Goal: Communication & Community: Participate in discussion

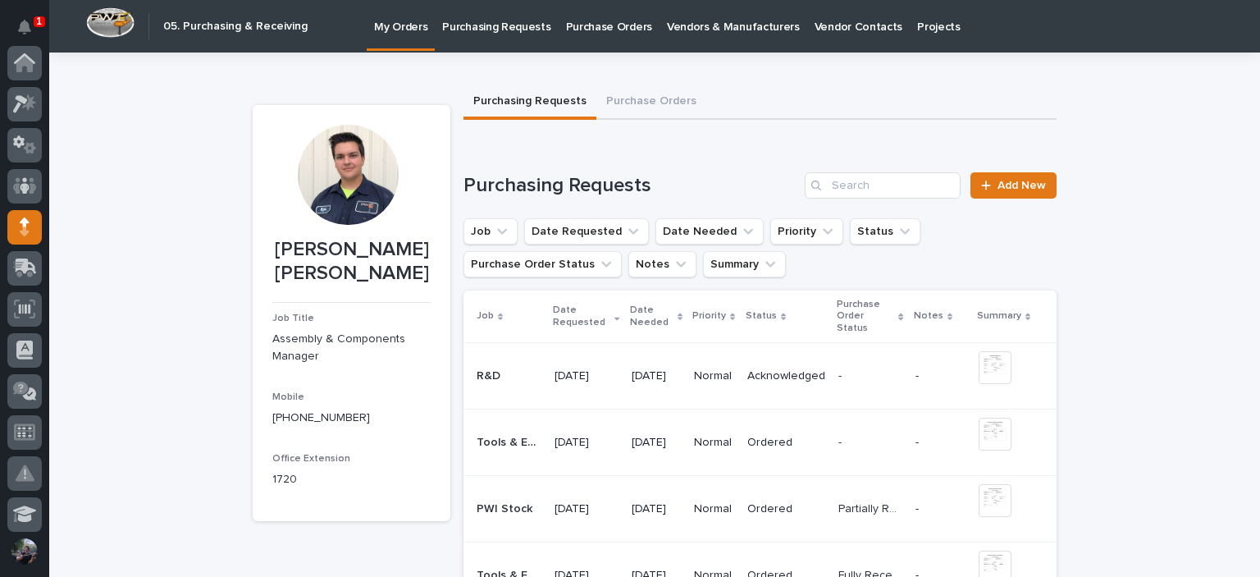
scroll to position [164, 0]
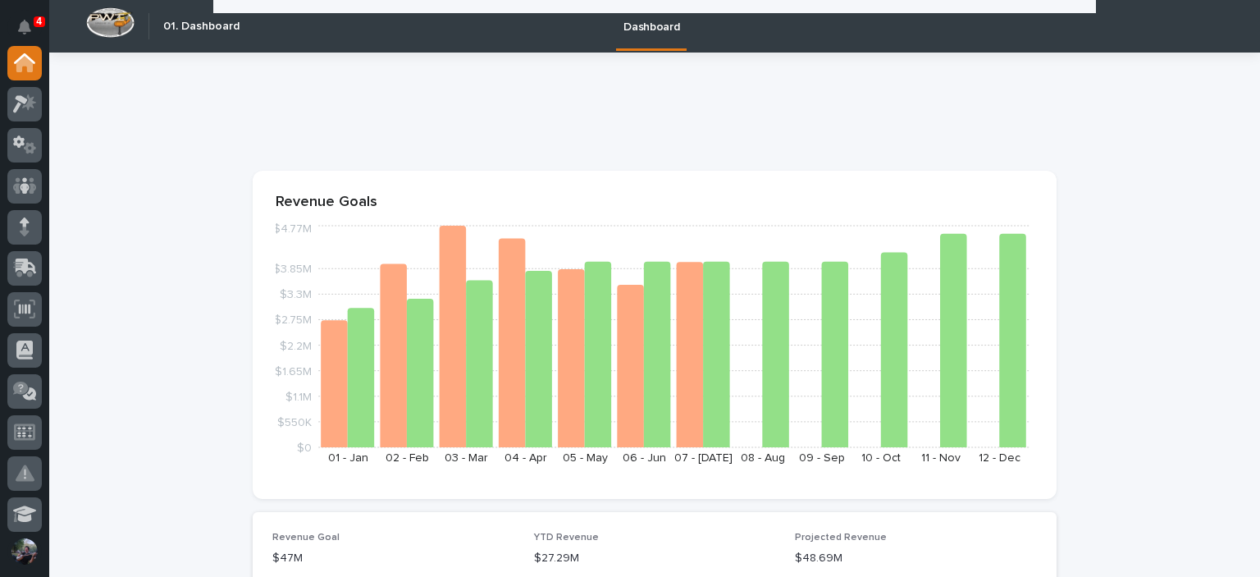
scroll to position [2406, 0]
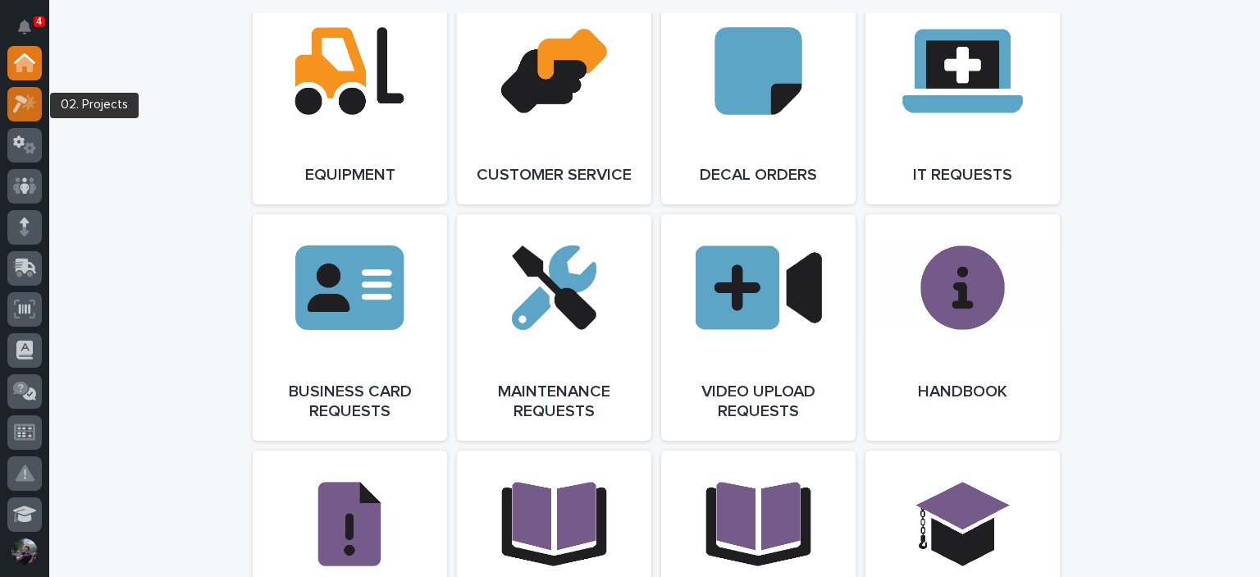
click at [36, 106] on icon at bounding box center [25, 103] width 24 height 19
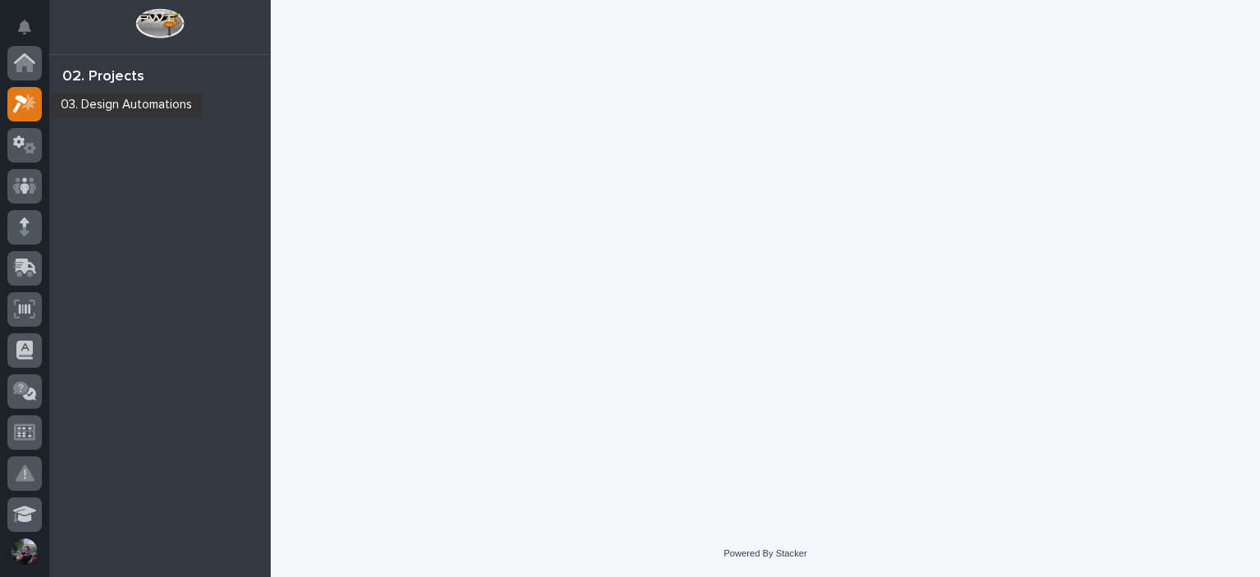
scroll to position [41, 0]
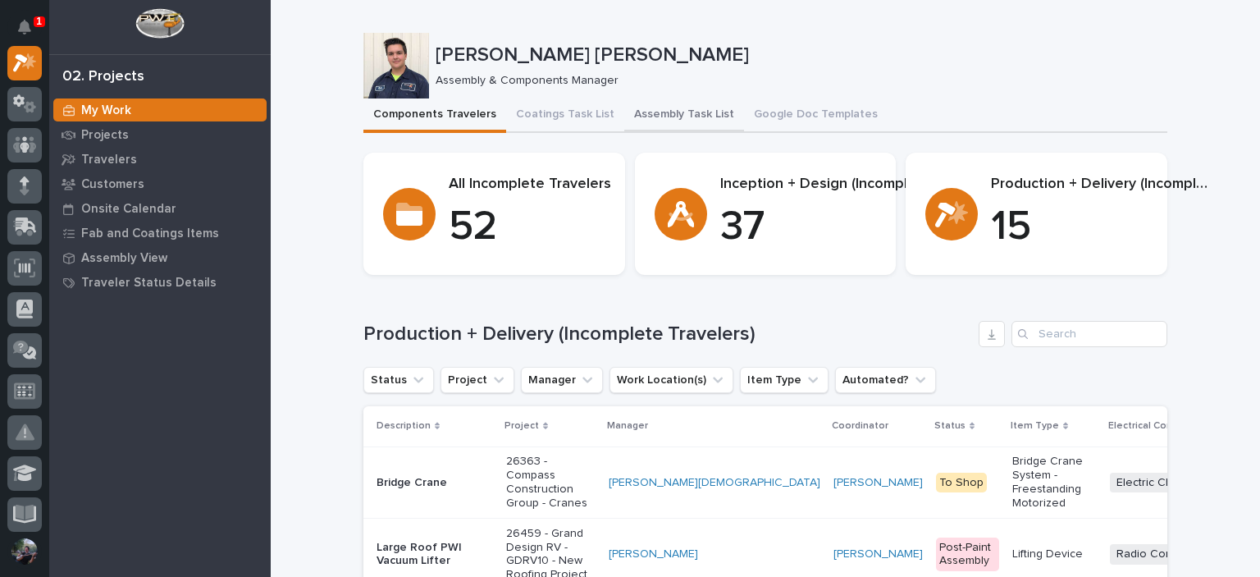
click at [654, 119] on button "Assembly Task List" at bounding box center [684, 115] width 120 height 34
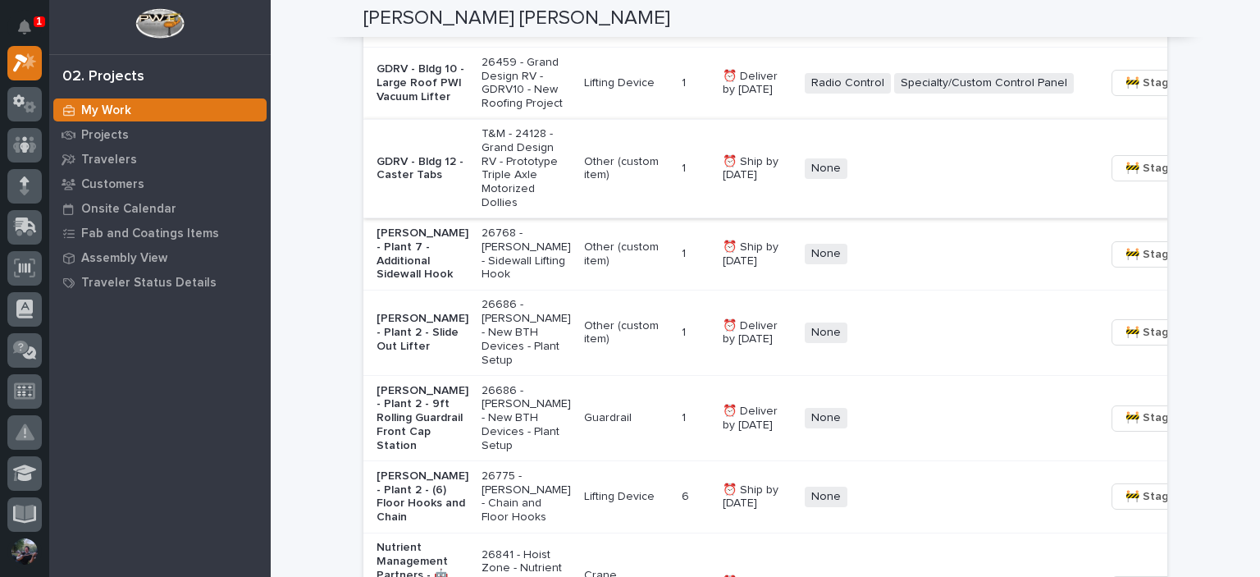
scroll to position [1457, 0]
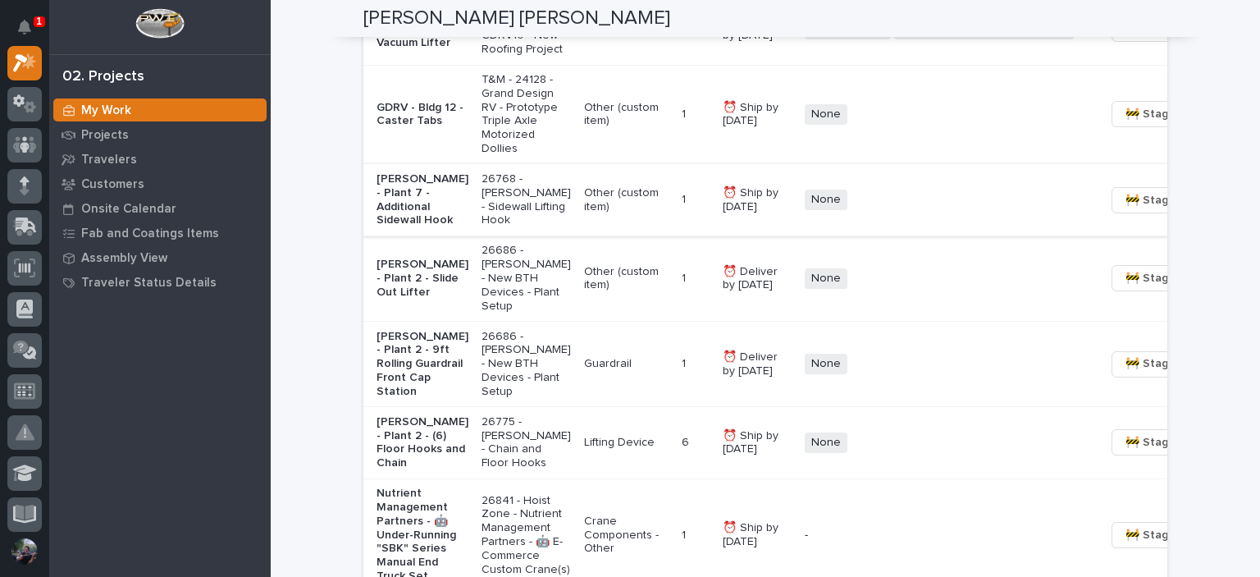
click at [1125, 210] on span "🚧 Staging →" at bounding box center [1159, 200] width 68 height 20
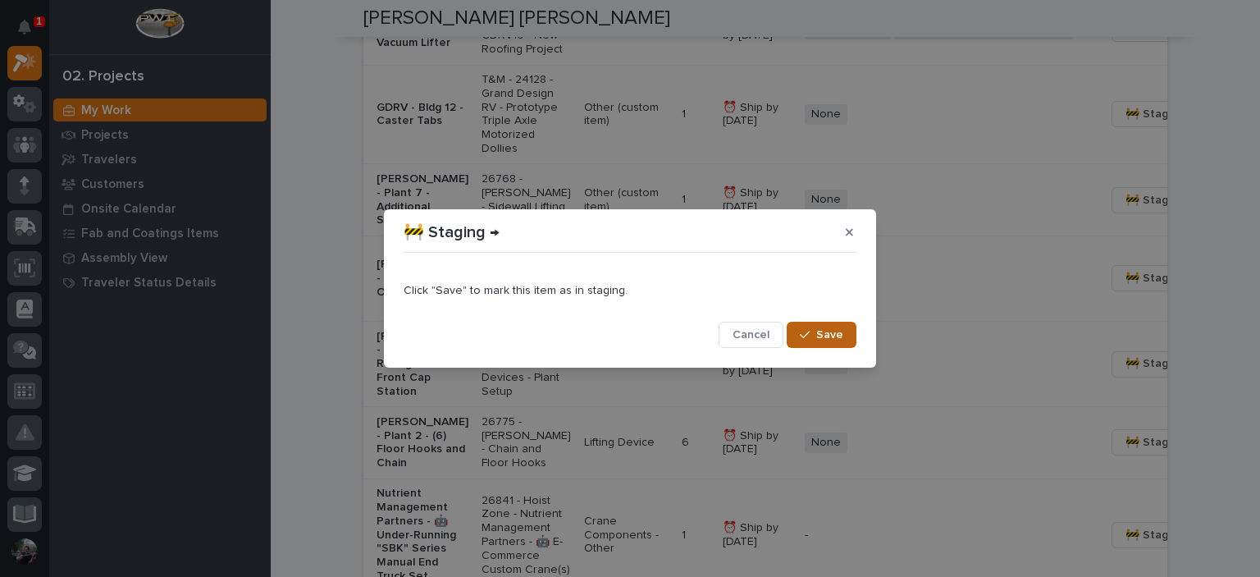
click at [828, 332] on span "Save" at bounding box center [829, 334] width 27 height 15
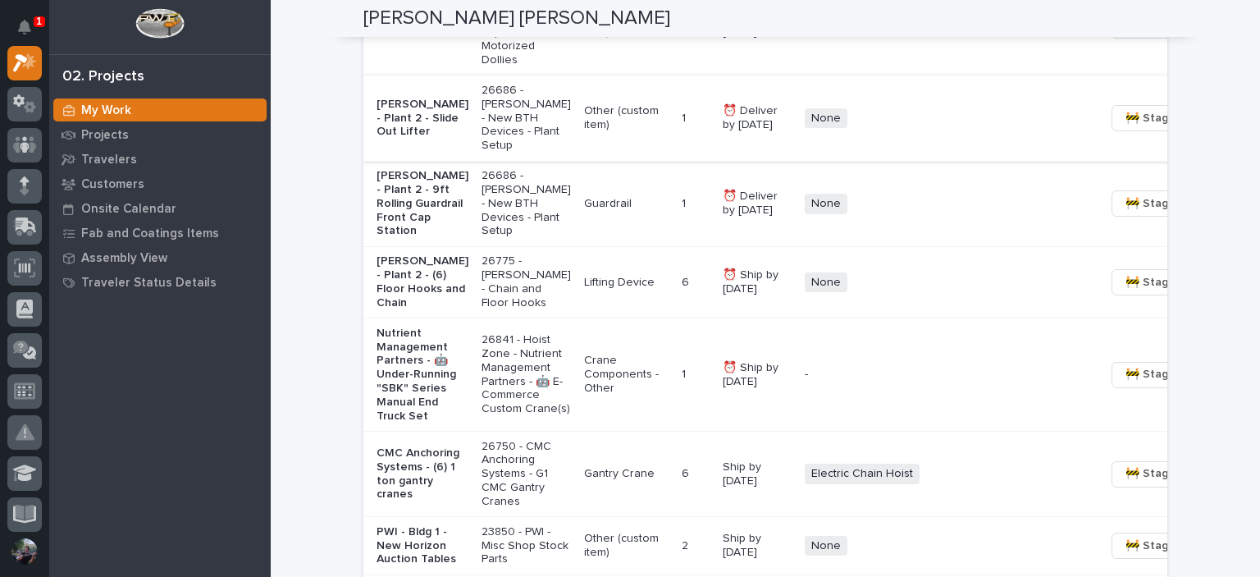
scroll to position [1566, 0]
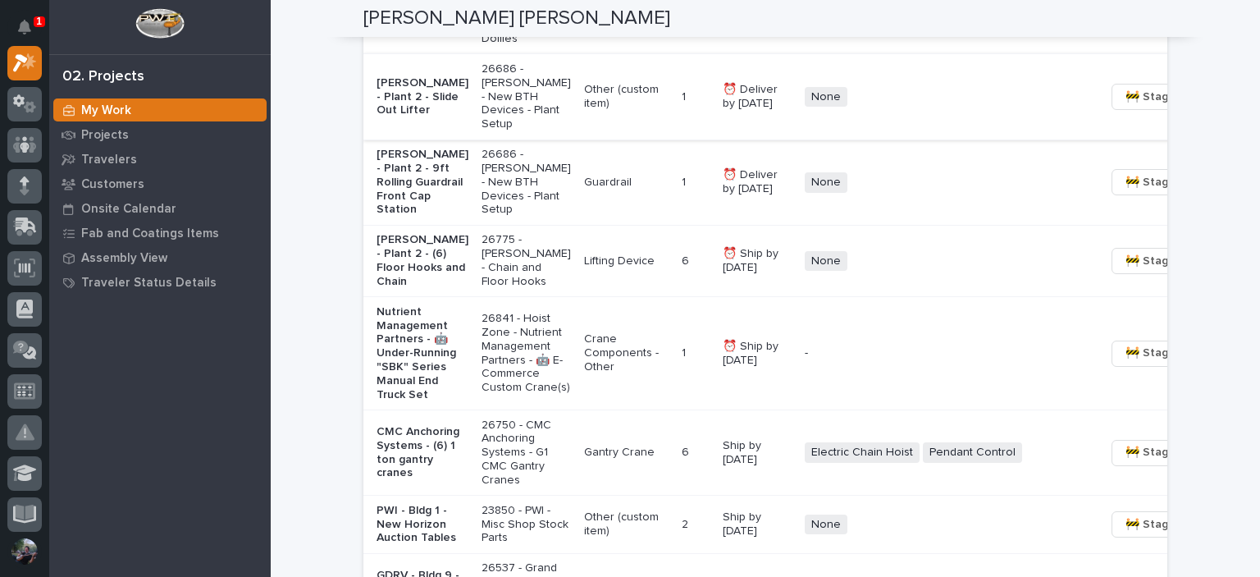
click at [421, 288] on p "[PERSON_NAME] - Plant 2 - (6) Floor Hooks and Chain" at bounding box center [422, 260] width 92 height 55
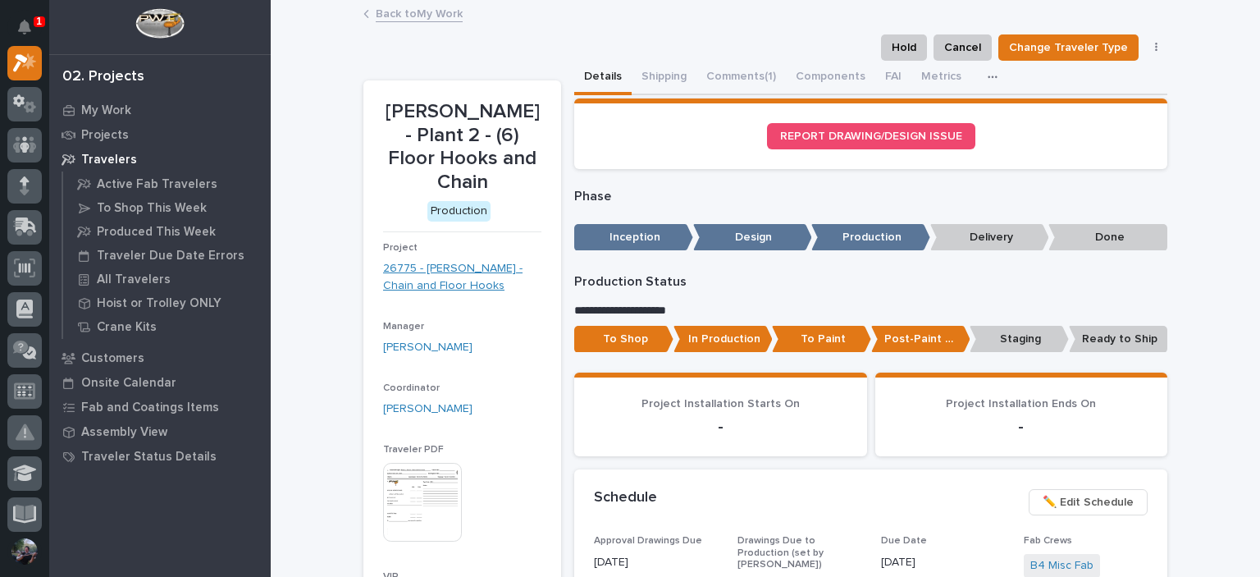
click at [426, 261] on link "26775 - [PERSON_NAME] - Chain and Floor Hooks" at bounding box center [462, 277] width 158 height 34
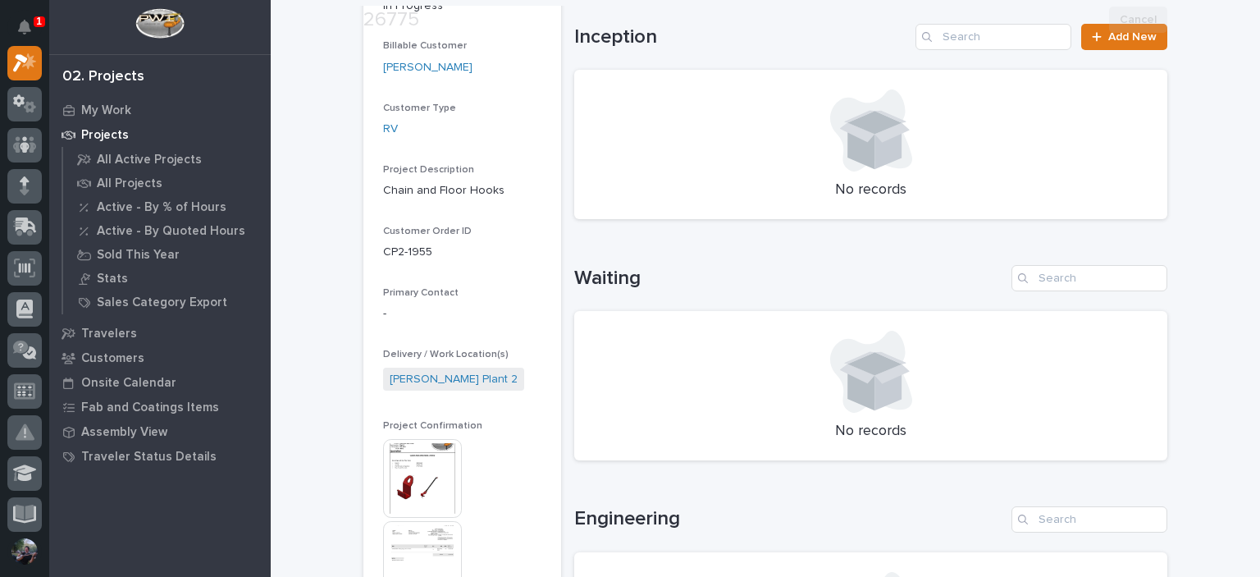
scroll to position [328, 0]
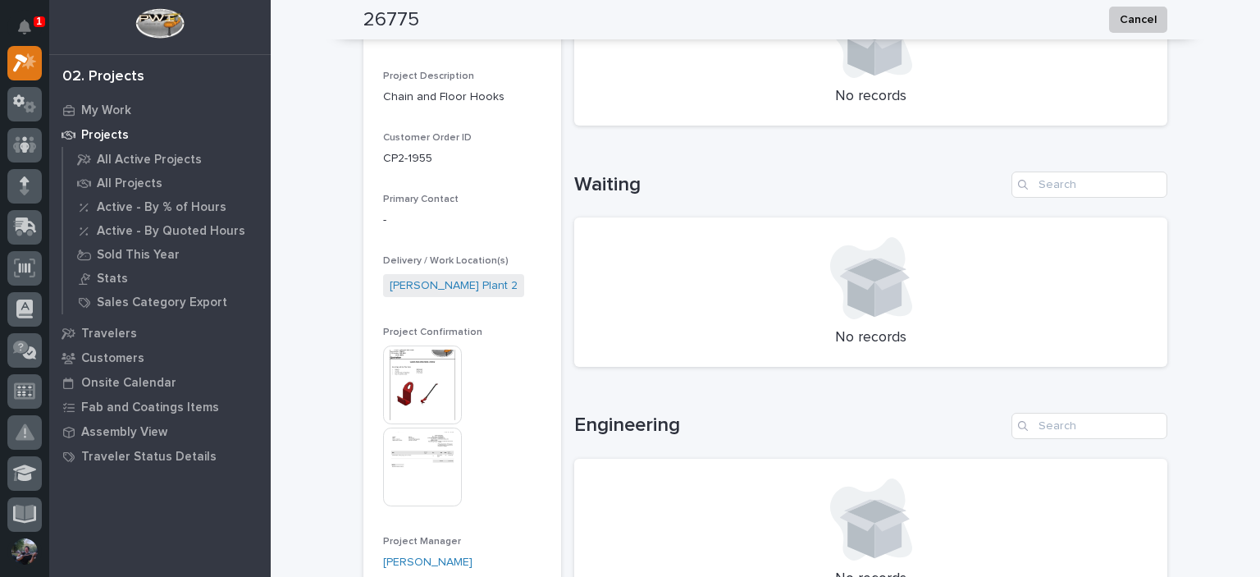
click at [425, 383] on img at bounding box center [422, 384] width 79 height 79
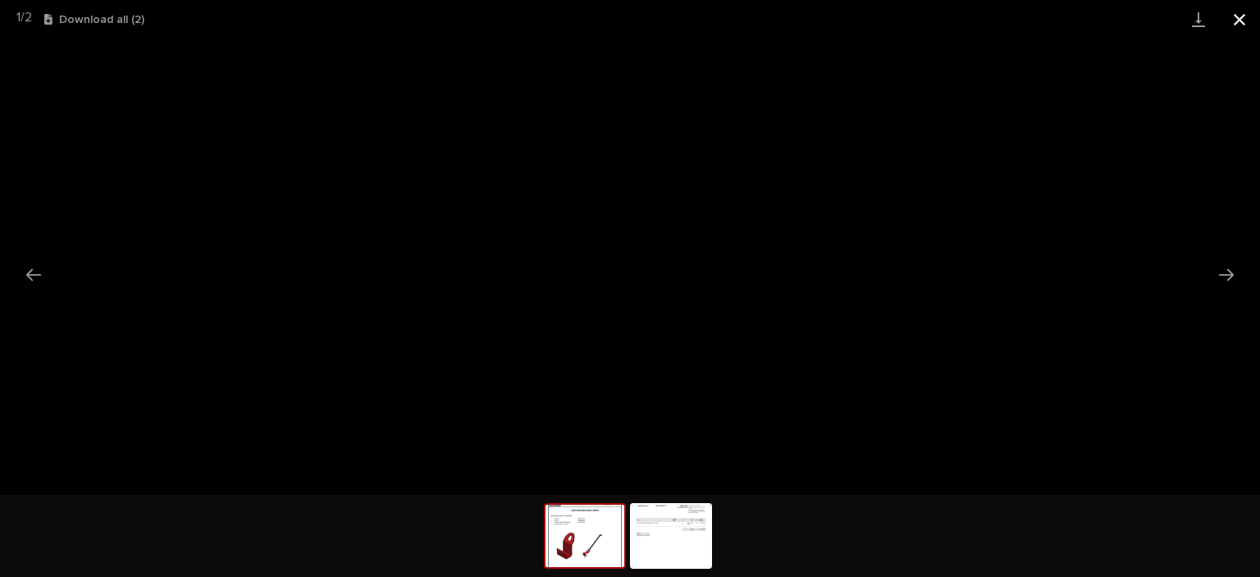
click at [1248, 27] on button "Close gallery" at bounding box center [1239, 19] width 41 height 39
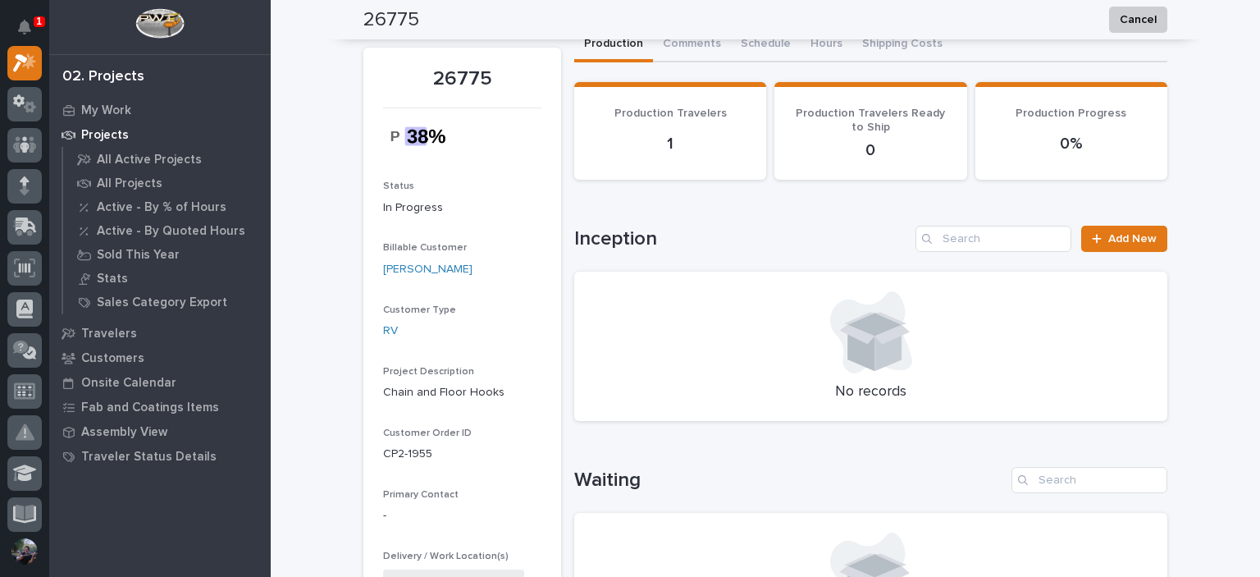
scroll to position [0, 0]
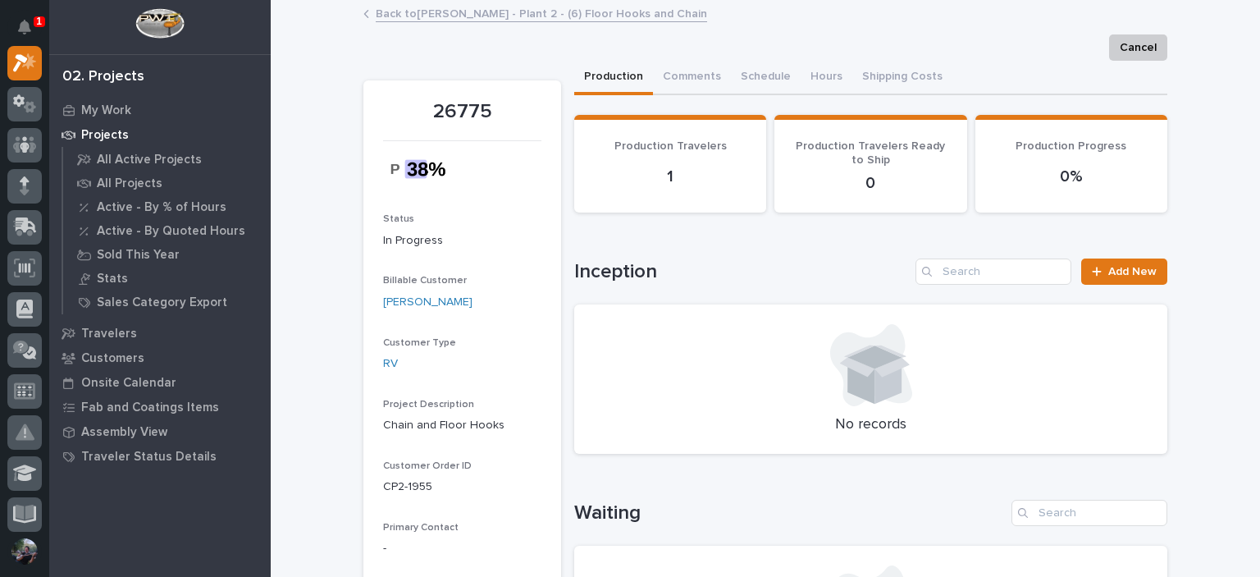
click at [435, 21] on link "Back to Brinkley - Plant 2 - (6) Floor Hooks and Chain" at bounding box center [541, 12] width 331 height 19
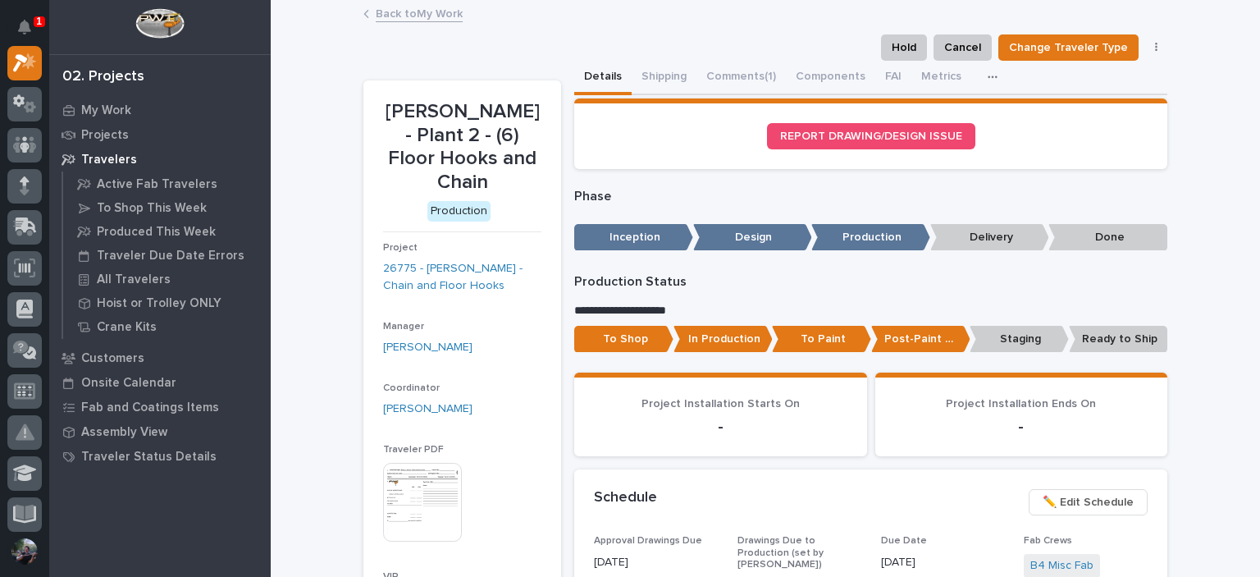
click at [406, 7] on link "Back to My Work" at bounding box center [419, 12] width 87 height 19
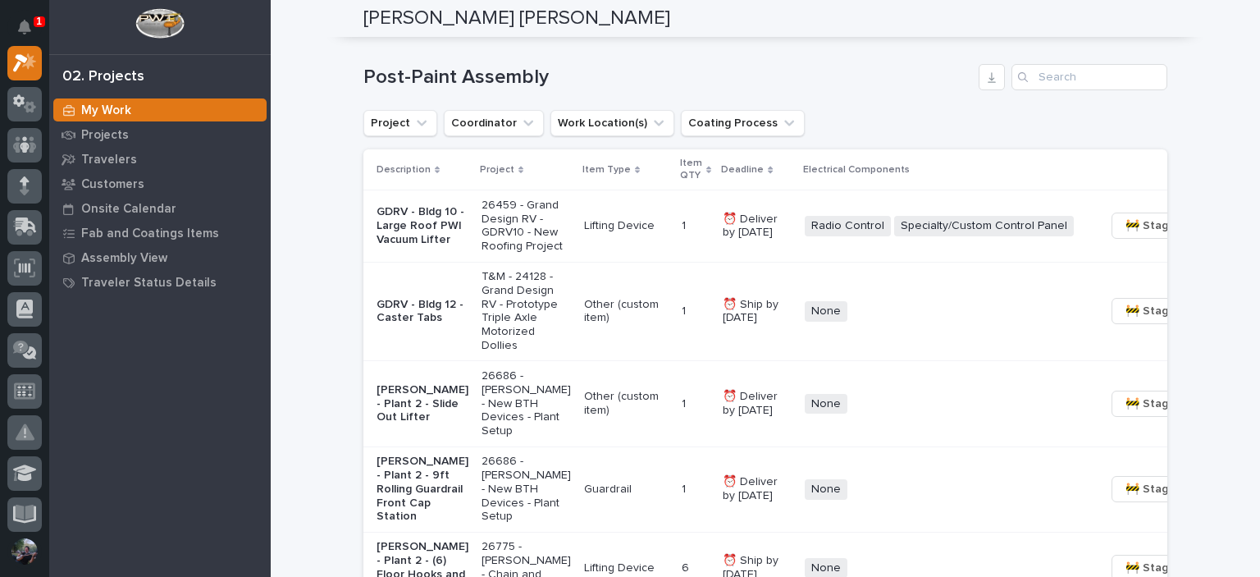
scroll to position [1366, 0]
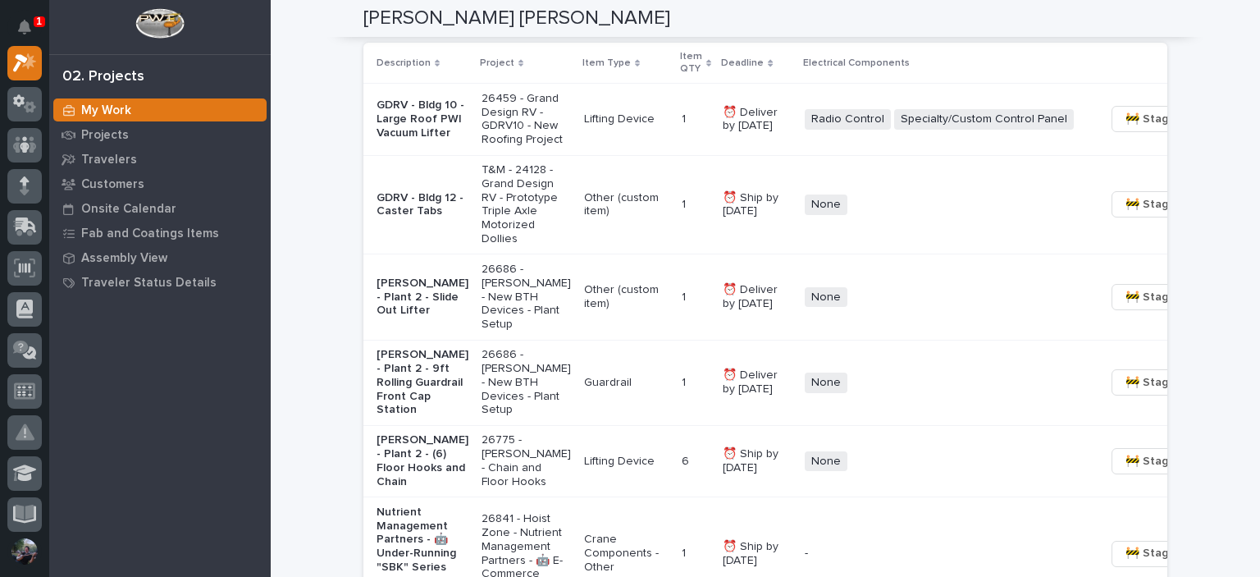
click at [1135, 30] on div "Project Coordinator Work Location(s) Coating Process" at bounding box center [765, 16] width 804 height 26
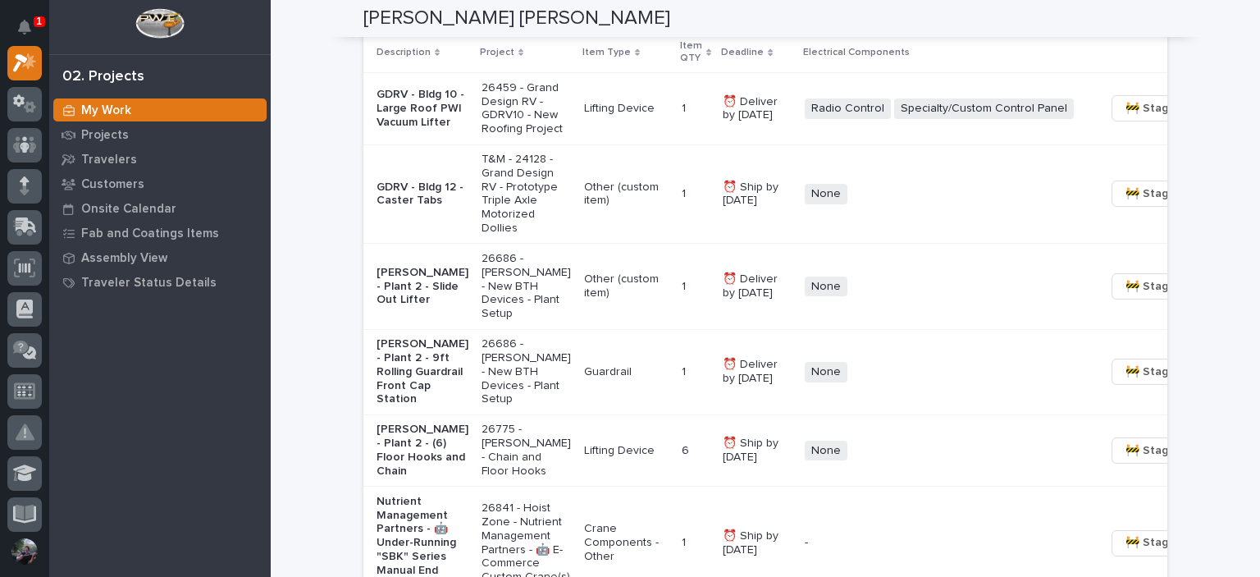
scroll to position [1381, 0]
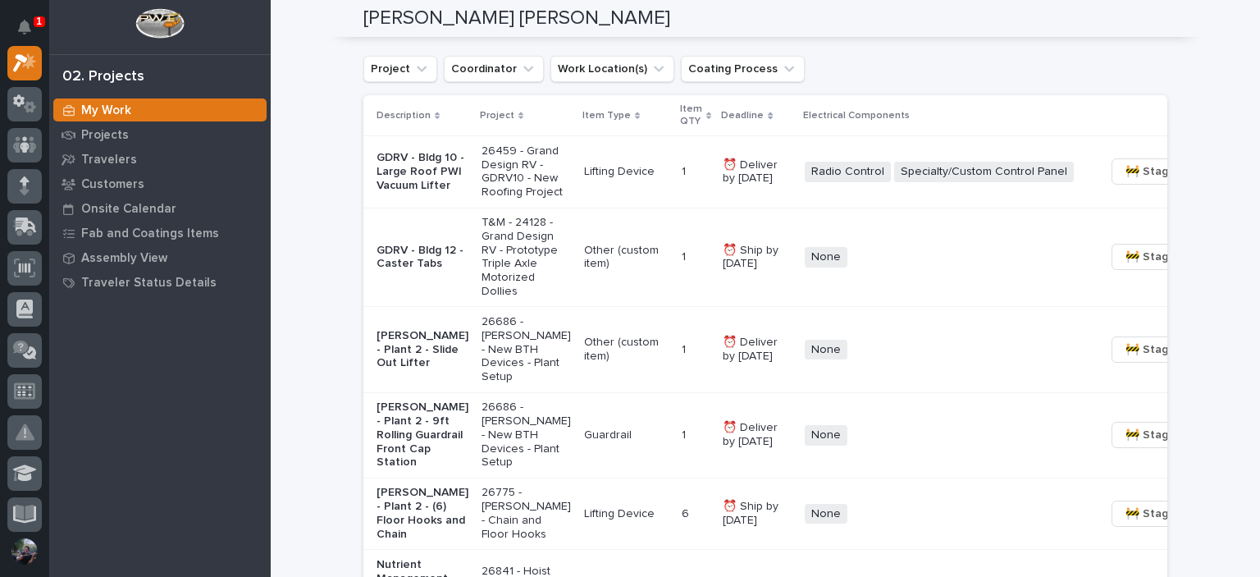
scroll to position [1337, 0]
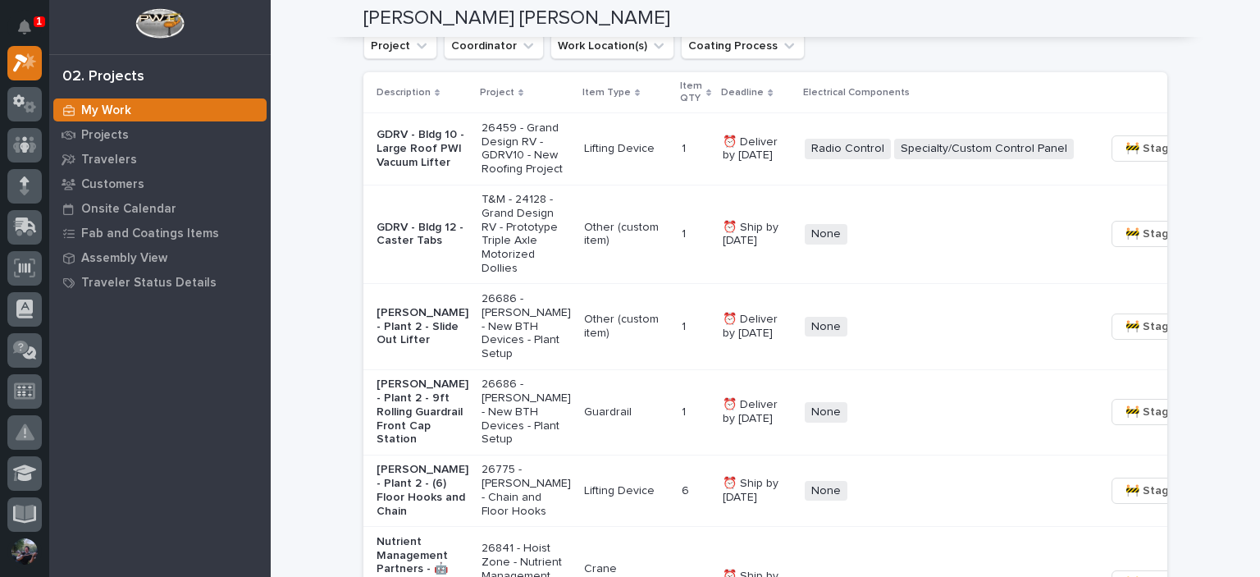
drag, startPoint x: 359, startPoint y: 71, endPoint x: 540, endPoint y: 98, distance: 183.3
click at [540, 98] on div "Post-Paint Assembly Project Coordinator Work Location(s) Coating Process Descri…" at bounding box center [765, 485] width 804 height 997
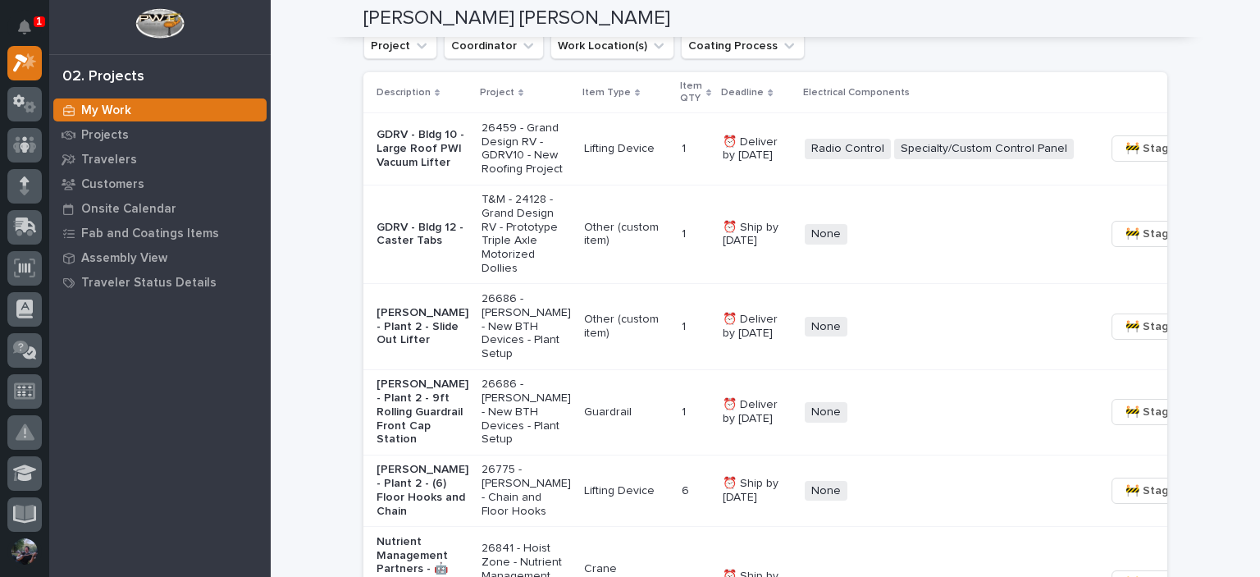
click at [540, 62] on ul "Project Coordinator Work Location(s) Coating Process" at bounding box center [584, 46] width 448 height 33
click at [561, 12] on h1 "Post-Paint Assembly" at bounding box center [667, 1] width 609 height 24
drag, startPoint x: 536, startPoint y: 71, endPoint x: 340, endPoint y: 72, distance: 196.0
click at [502, 52] on div "Loading... Saving… Post-Paint Assembly Project Coordinator Work Location(s) Coa…" at bounding box center [765, 475] width 804 height 1043
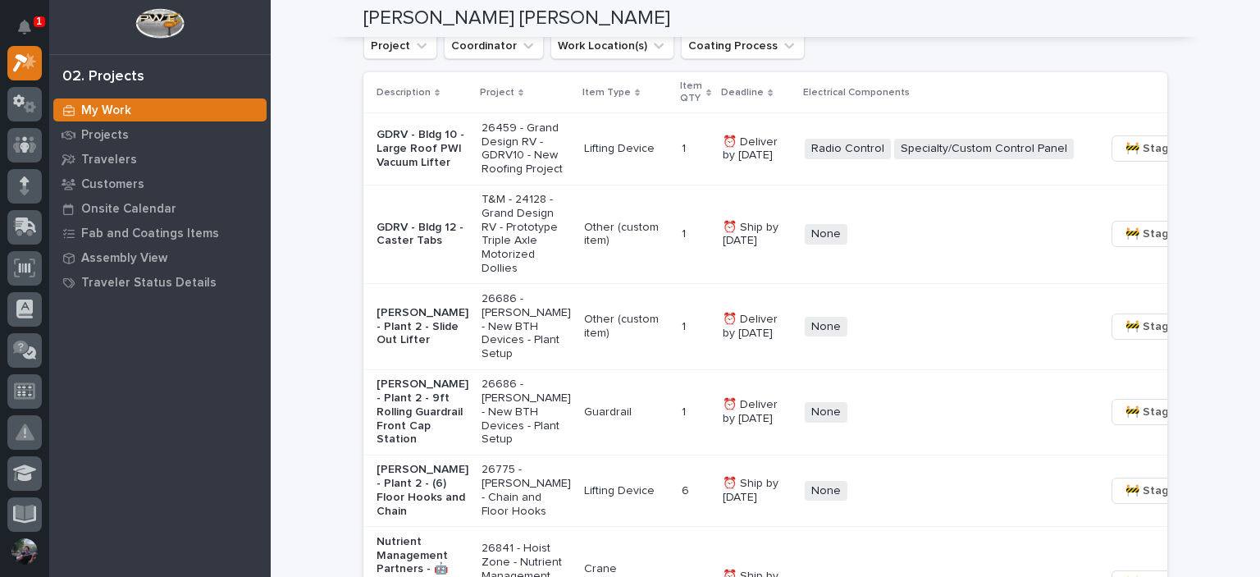
drag, startPoint x: 536, startPoint y: 67, endPoint x: 362, endPoint y: 84, distance: 175.5
click at [363, 84] on div "Post-Paint Assembly Project Coordinator Work Location(s) Coating Process Descri…" at bounding box center [765, 485] width 804 height 997
click at [393, 12] on h1 "Post-Paint Assembly" at bounding box center [667, 1] width 609 height 24
drag, startPoint x: 525, startPoint y: 66, endPoint x: 367, endPoint y: 62, distance: 158.3
click at [367, 12] on h1 "Post-Paint Assembly" at bounding box center [667, 1] width 609 height 24
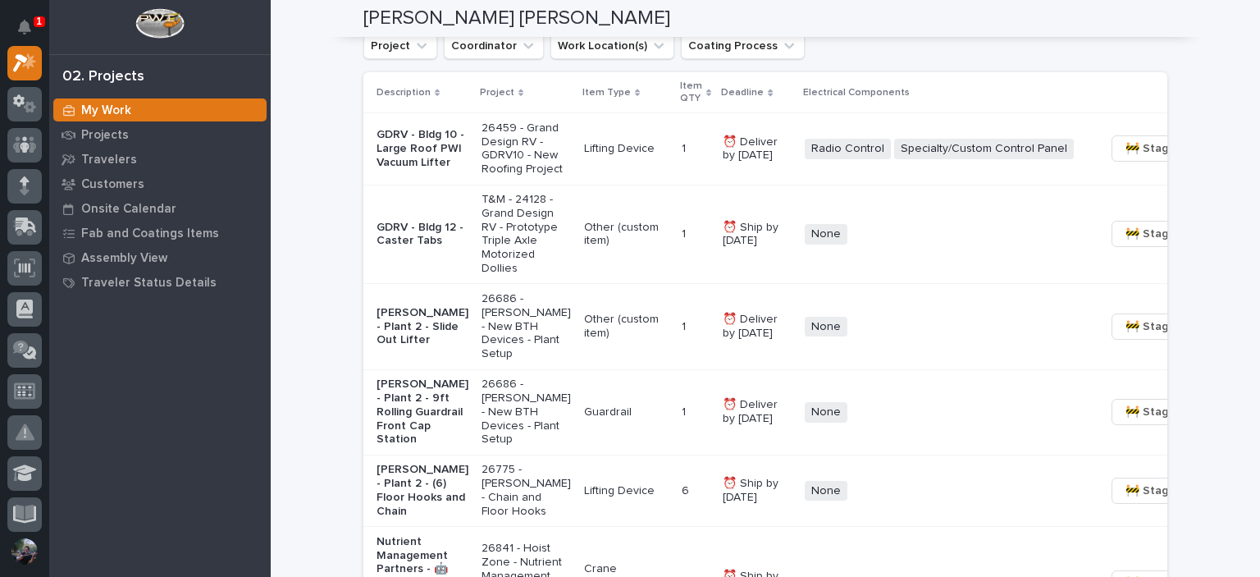
click at [394, 12] on h1 "Post-Paint Assembly" at bounding box center [667, 1] width 609 height 24
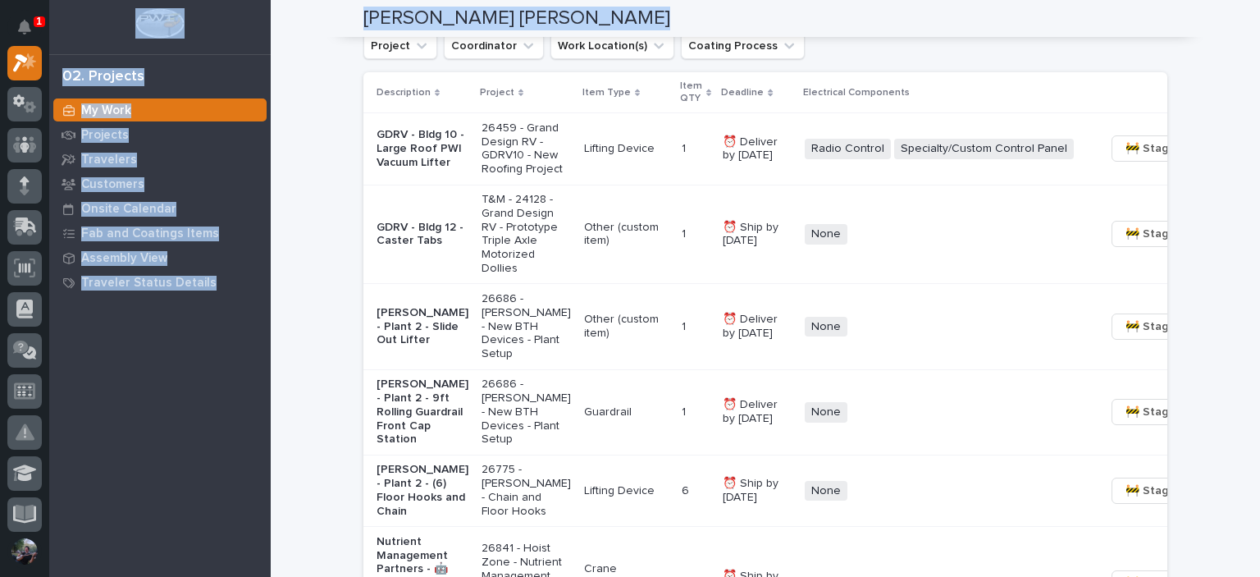
drag, startPoint x: 558, startPoint y: 53, endPoint x: 258, endPoint y: 43, distance: 300.4
click at [435, 13] on div "Post-Paint Assembly" at bounding box center [765, 0] width 804 height 26
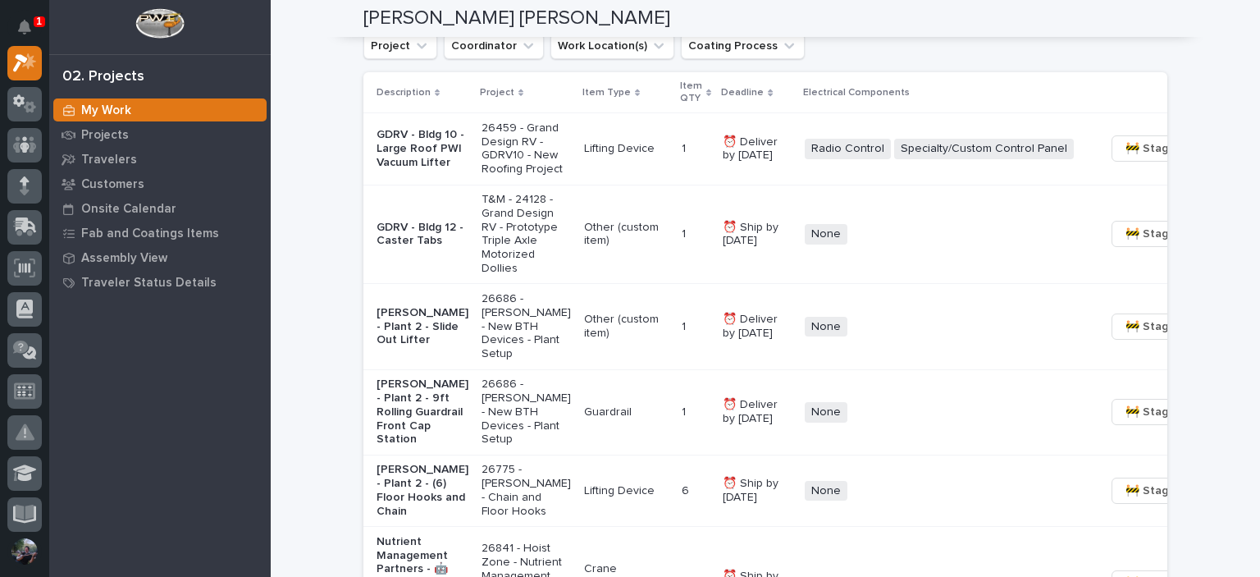
drag, startPoint x: 544, startPoint y: 71, endPoint x: 322, endPoint y: 54, distance: 222.0
click at [381, 13] on div "Post-Paint Assembly" at bounding box center [765, 0] width 804 height 26
drag, startPoint x: 548, startPoint y: 66, endPoint x: 304, endPoint y: 75, distance: 243.7
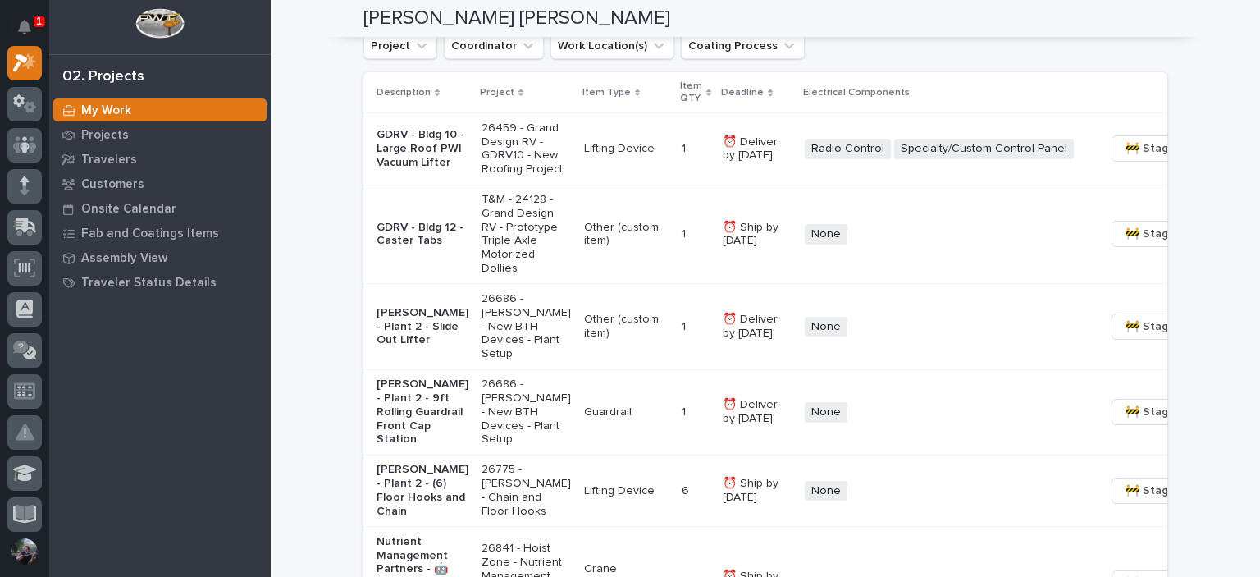
click at [592, 12] on h1 "Post-Paint Assembly" at bounding box center [667, 1] width 609 height 24
click at [676, 52] on div "Loading... Saving… Post-Paint Assembly Project Coordinator Work Location(s) Coa…" at bounding box center [765, 475] width 804 height 1043
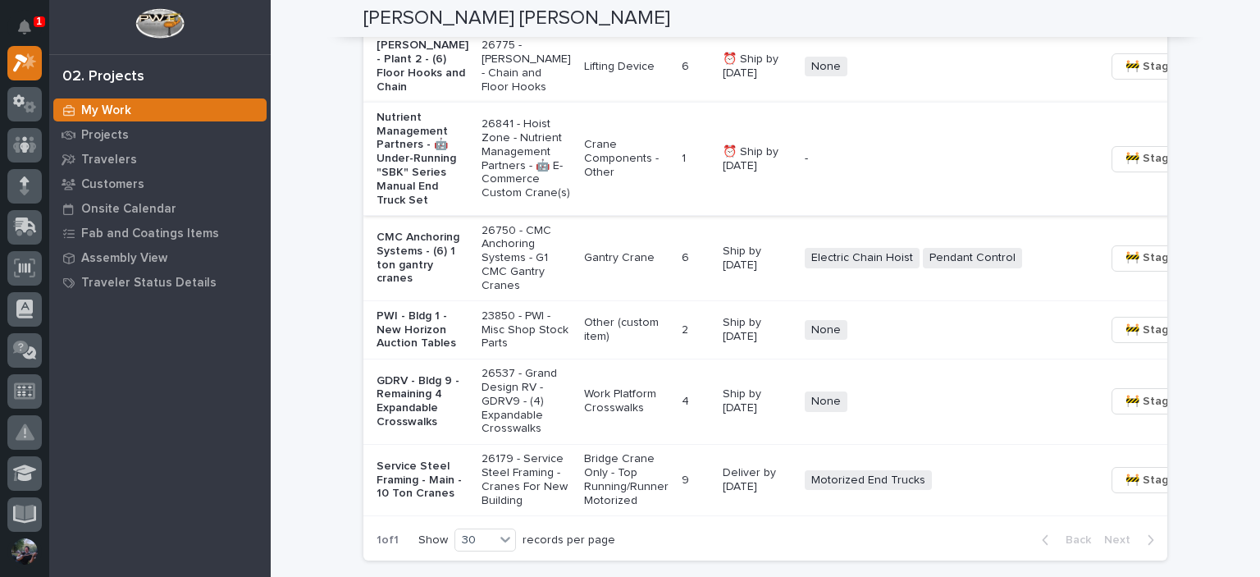
scroll to position [1774, 0]
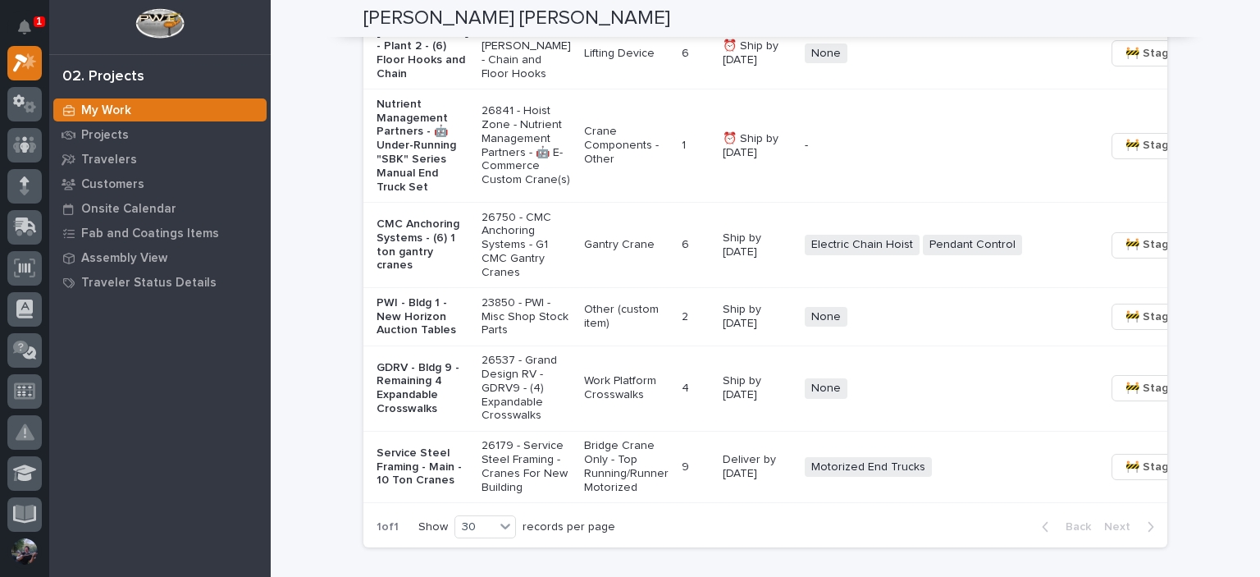
click at [443, 203] on td "Nutrient Management Partners - 🤖 Under-Running "SBK" Series Manual End Truck Set" at bounding box center [419, 145] width 112 height 113
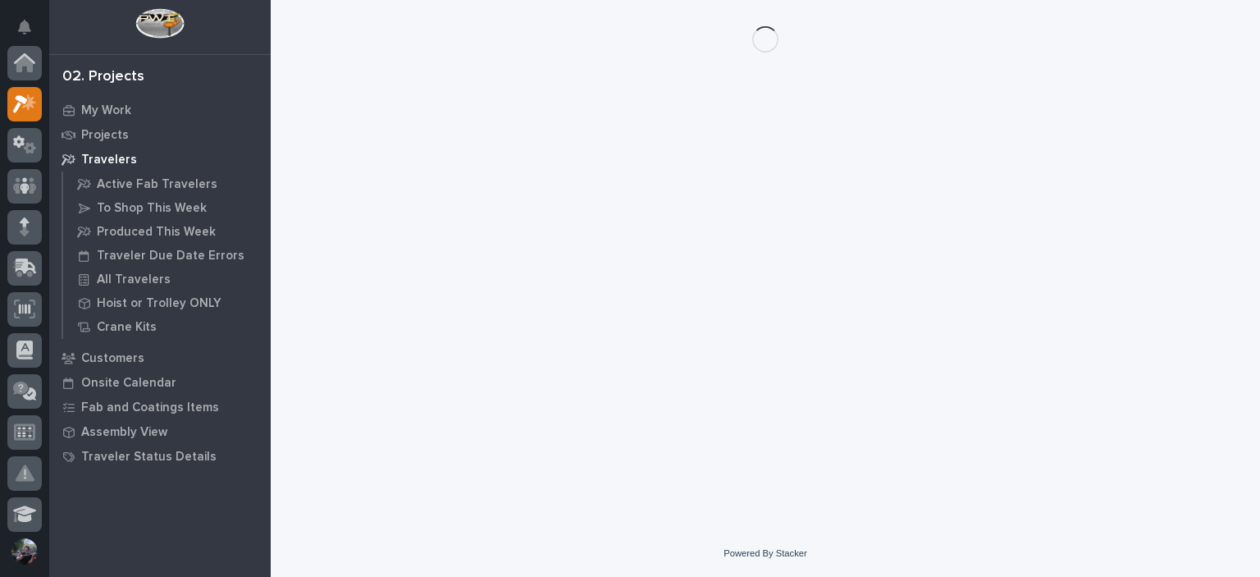
scroll to position [41, 0]
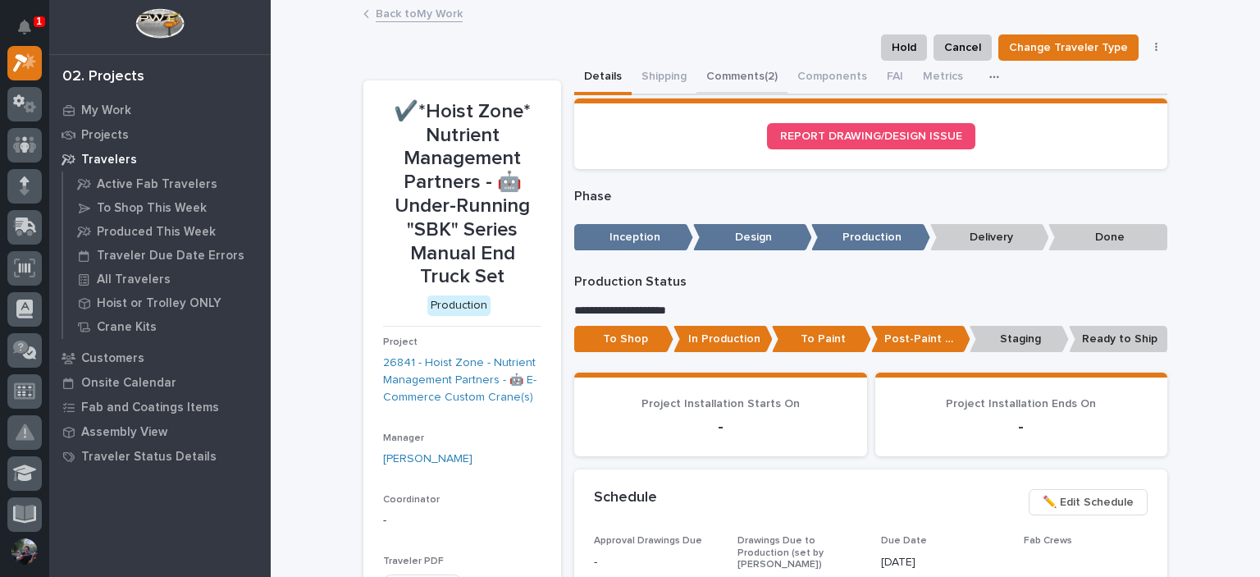
click at [710, 82] on button "Comments (2)" at bounding box center [741, 78] width 91 height 34
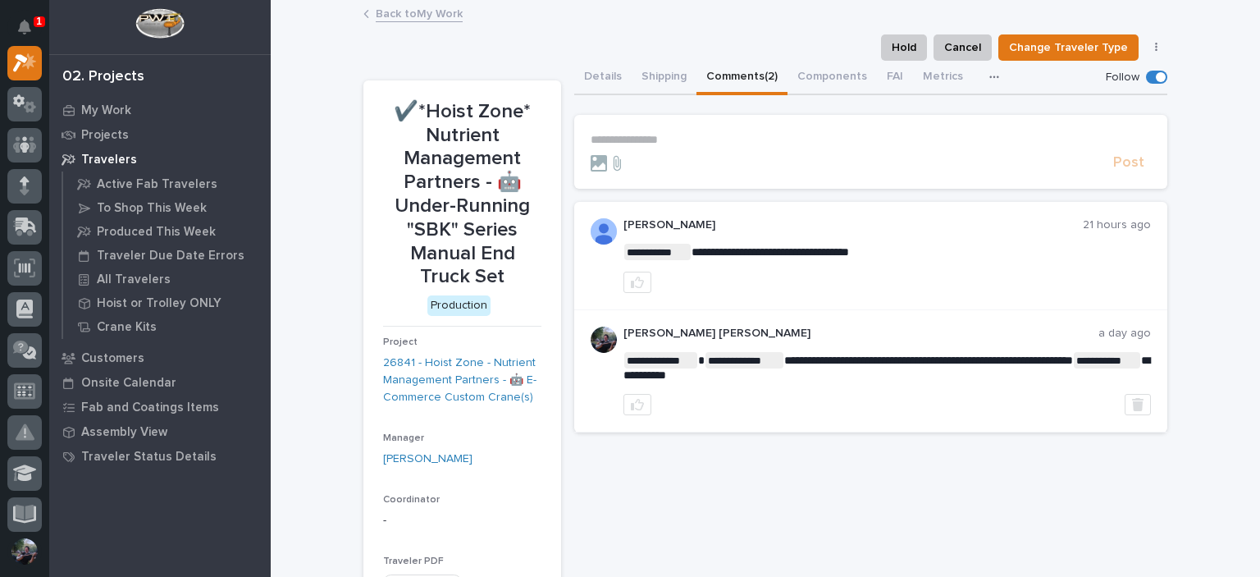
click at [695, 145] on p "**********" at bounding box center [871, 140] width 560 height 14
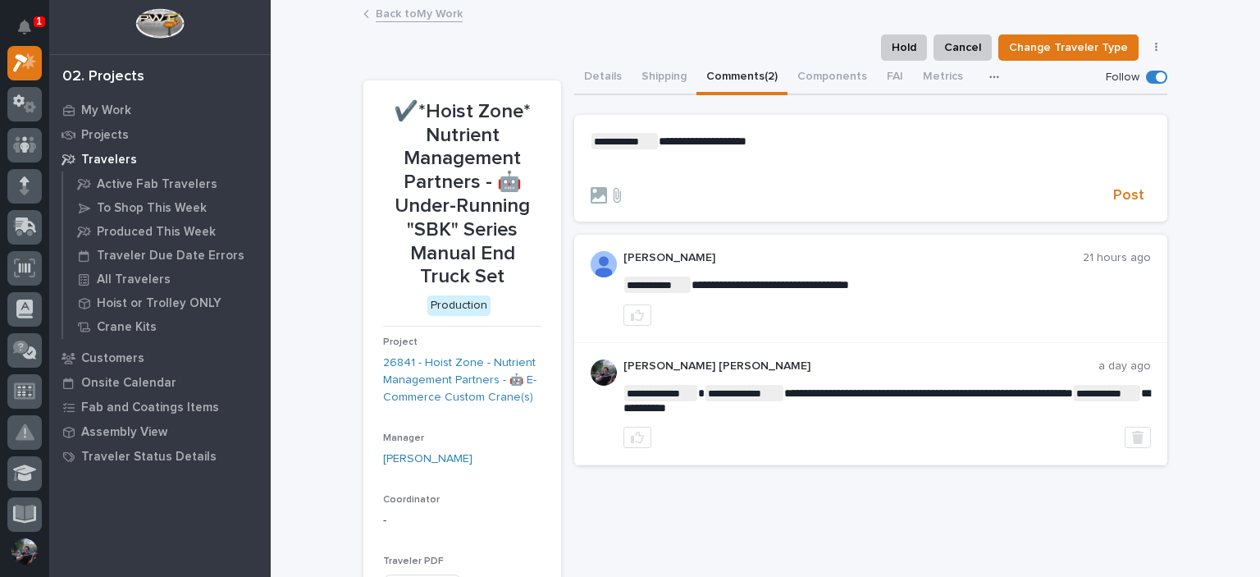
click at [1149, 201] on section "**********" at bounding box center [870, 168] width 593 height 107
click at [1133, 198] on span "Post" at bounding box center [1128, 195] width 31 height 19
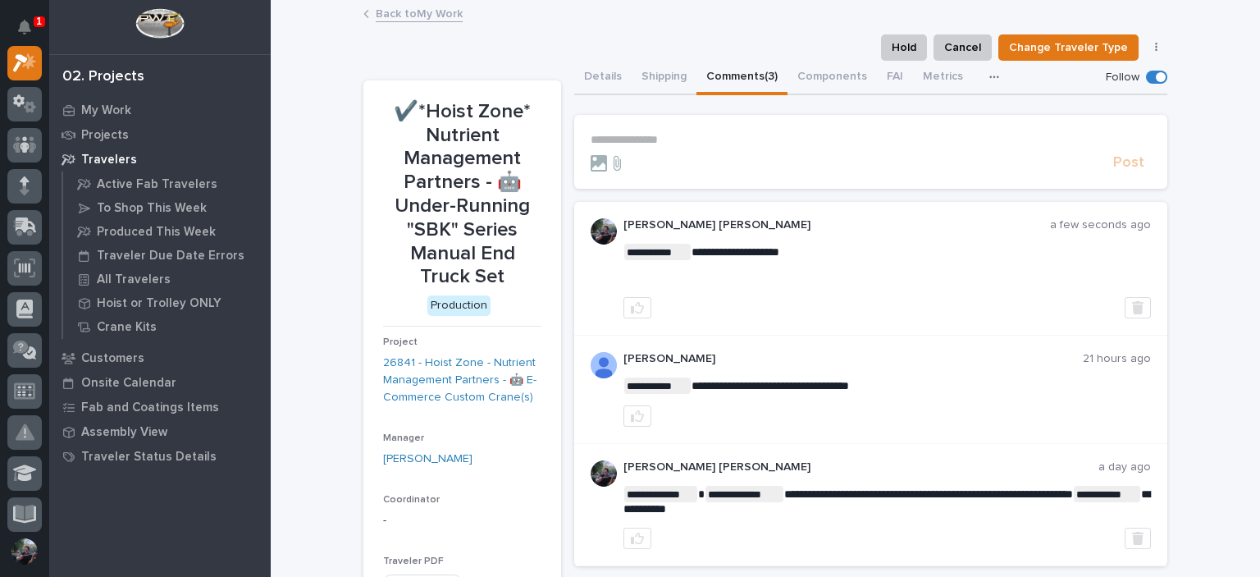
click at [381, 11] on link "Back to My Work" at bounding box center [419, 12] width 87 height 19
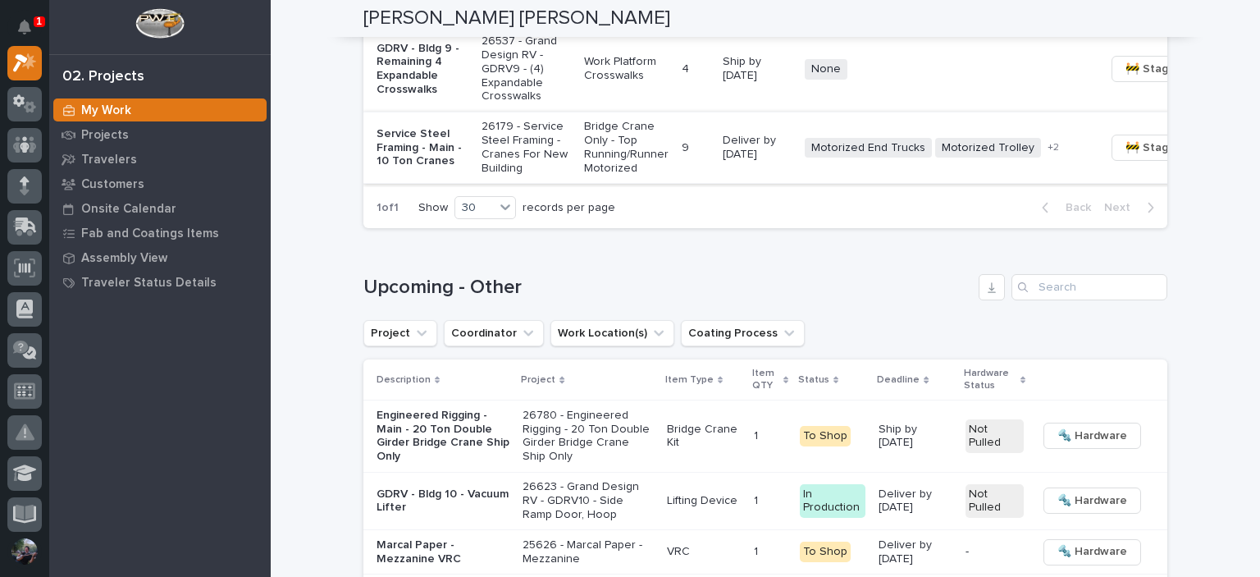
scroll to position [2077, 0]
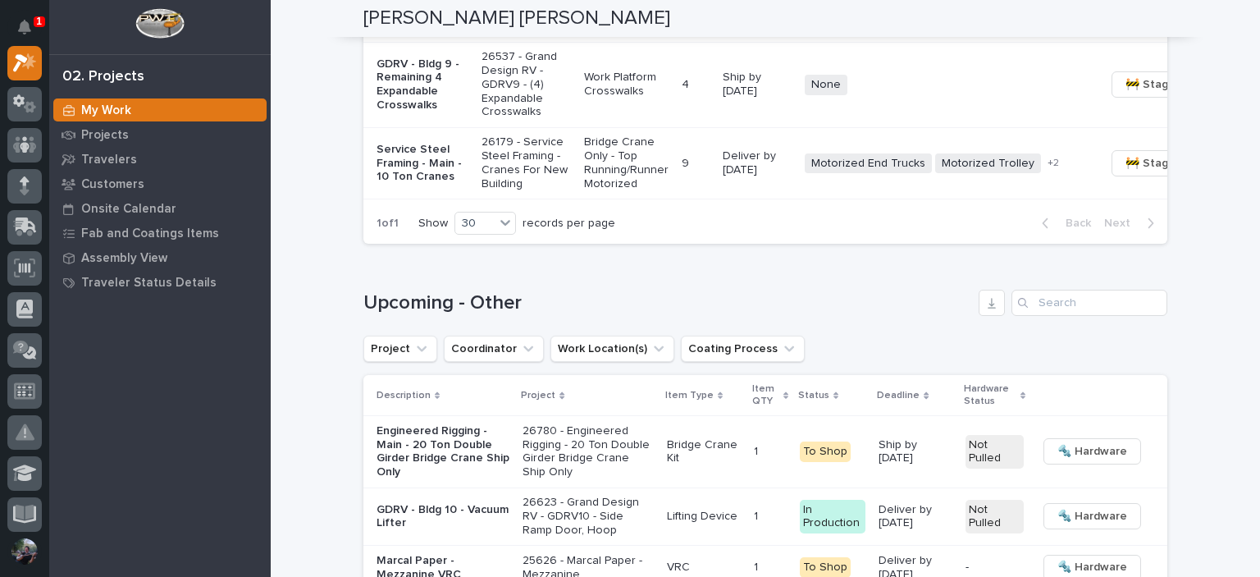
click at [481, 40] on div "23850 - PWI - Misc Shop Stock Parts" at bounding box center [525, 13] width 89 height 54
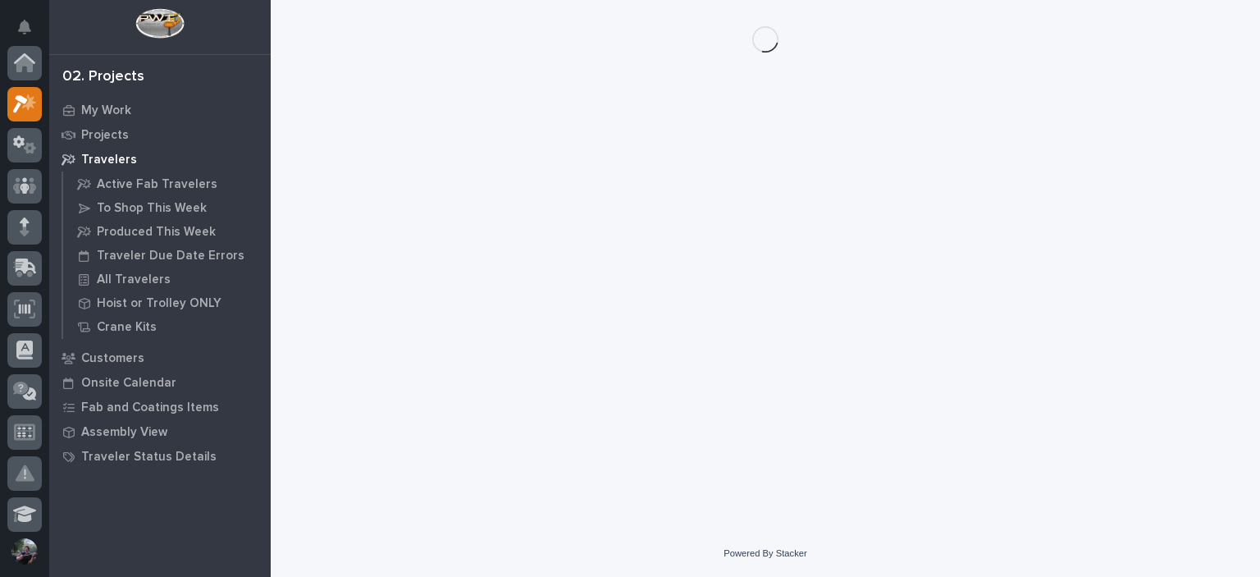
scroll to position [41, 0]
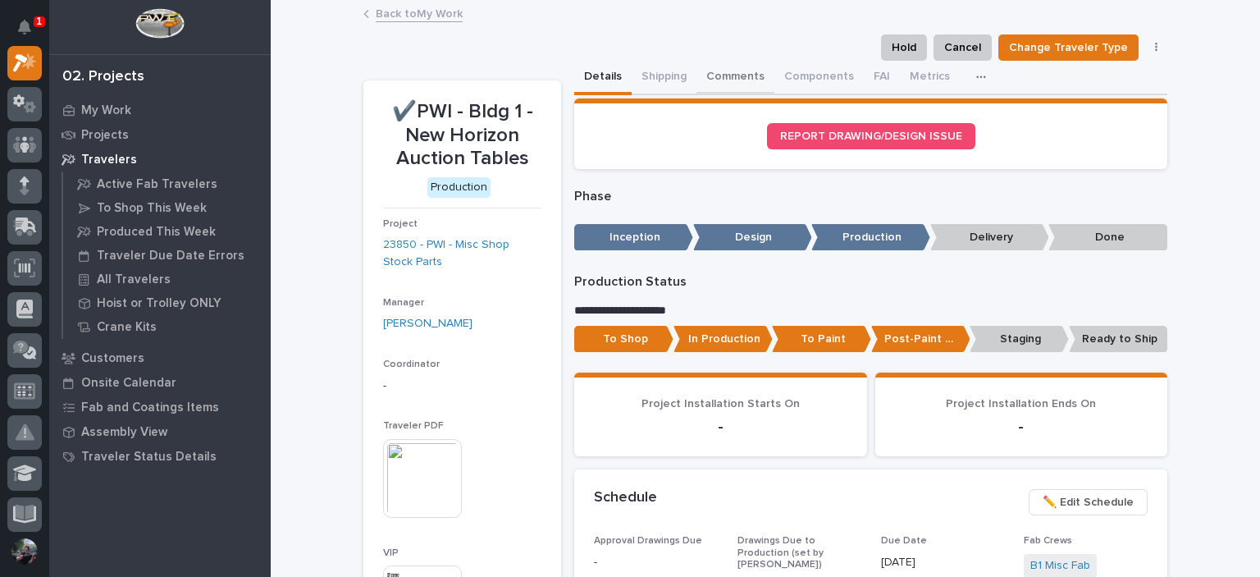
click at [733, 79] on button "Comments" at bounding box center [735, 78] width 78 height 34
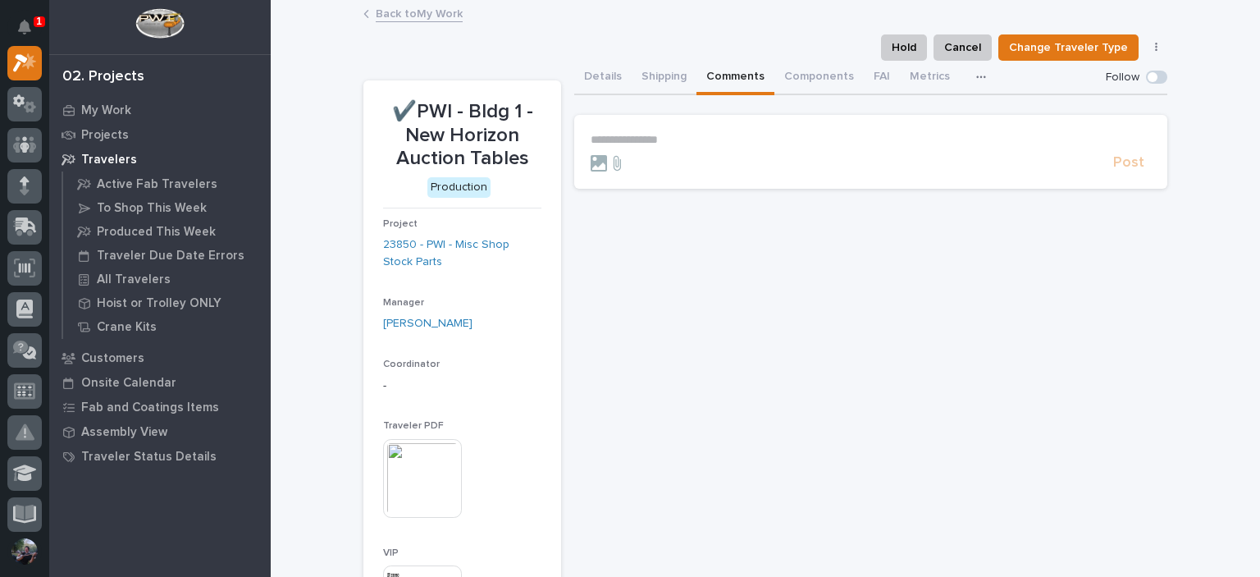
click at [714, 130] on section "**********" at bounding box center [870, 152] width 593 height 74
click at [711, 142] on p "**********" at bounding box center [871, 140] width 560 height 14
click at [1130, 180] on span "Post" at bounding box center [1128, 170] width 31 height 19
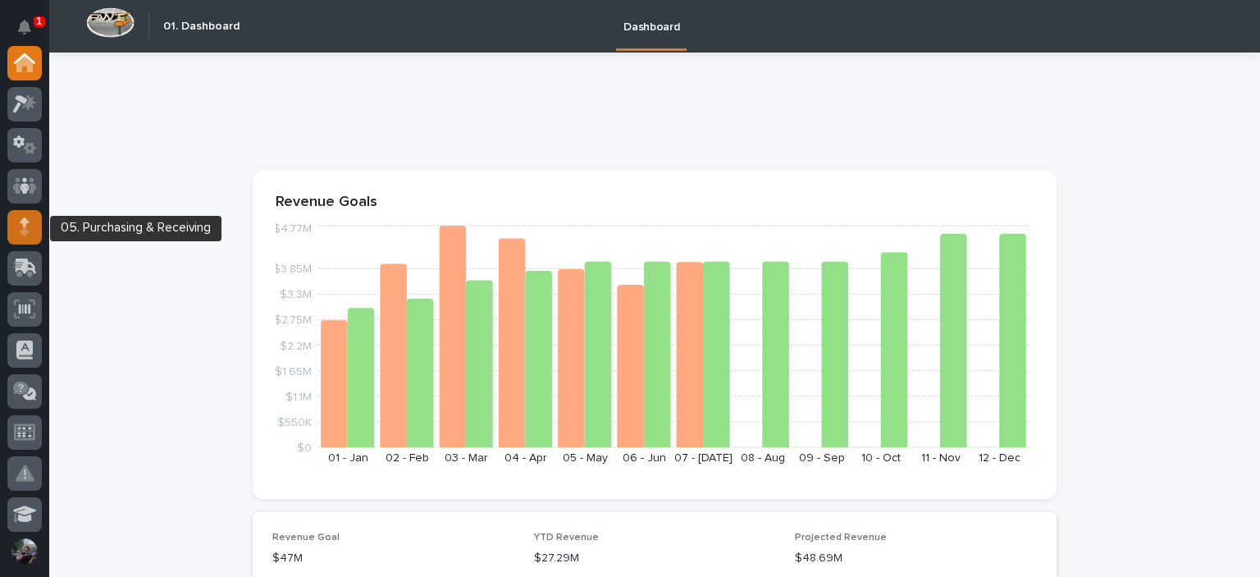
click at [27, 232] on icon at bounding box center [24, 230] width 9 height 9
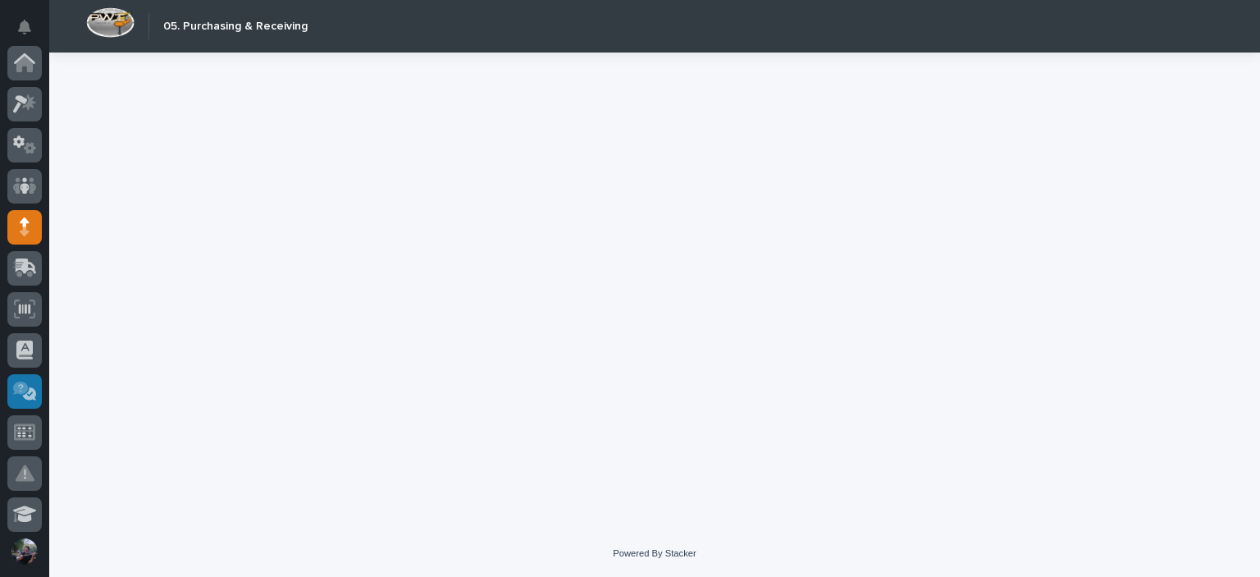
scroll to position [164, 0]
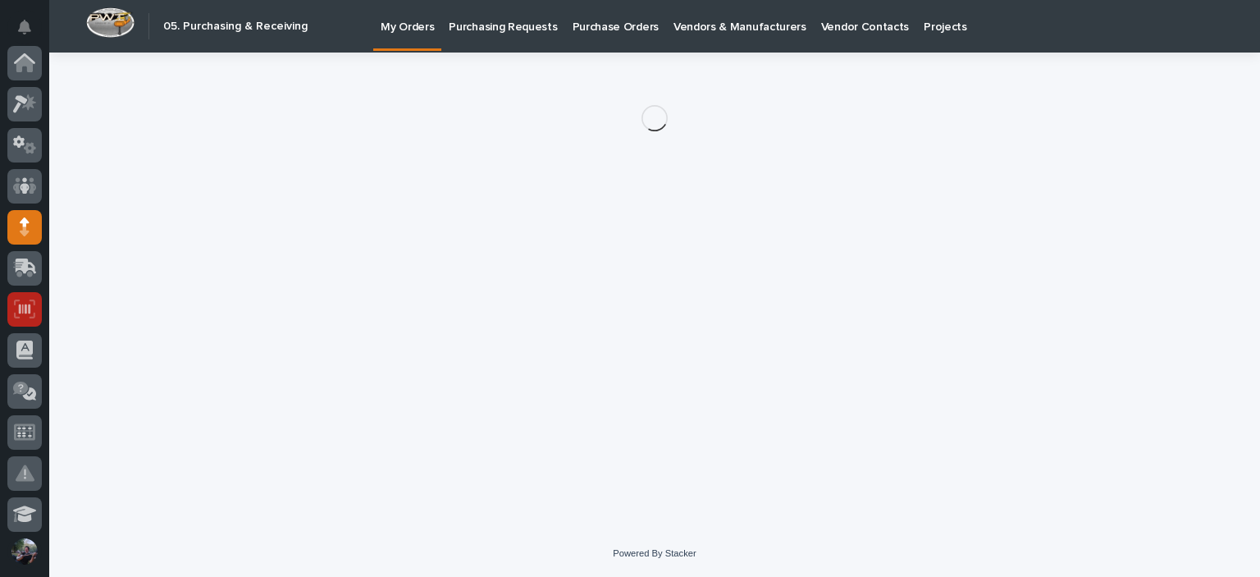
scroll to position [164, 0]
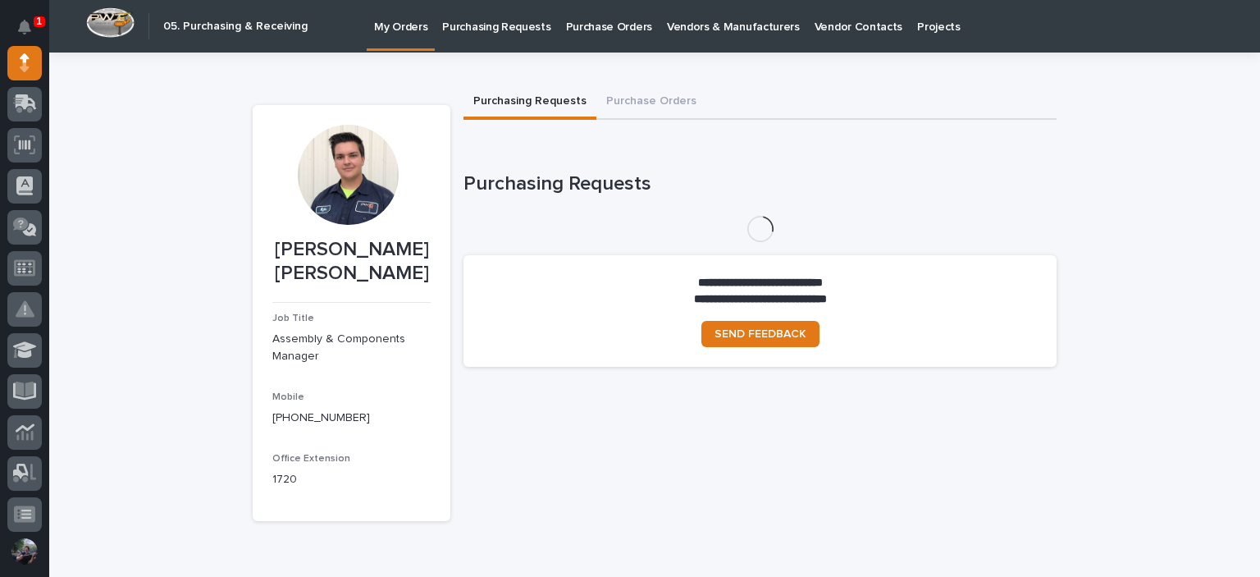
click at [489, 33] on p "Purchasing Requests" at bounding box center [496, 17] width 108 height 34
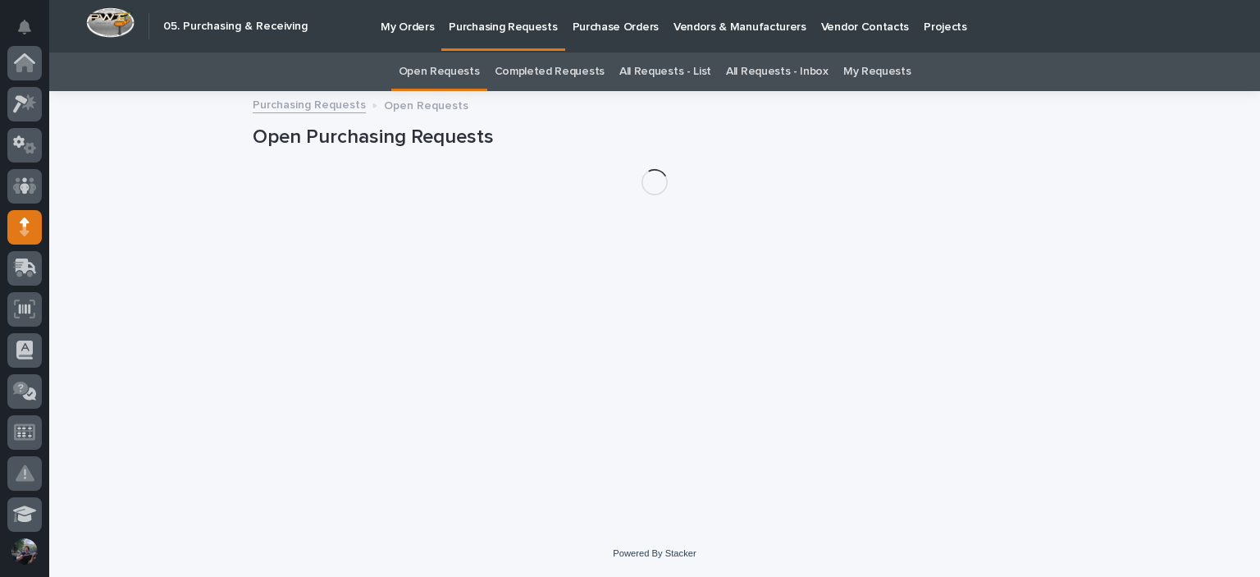
scroll to position [164, 0]
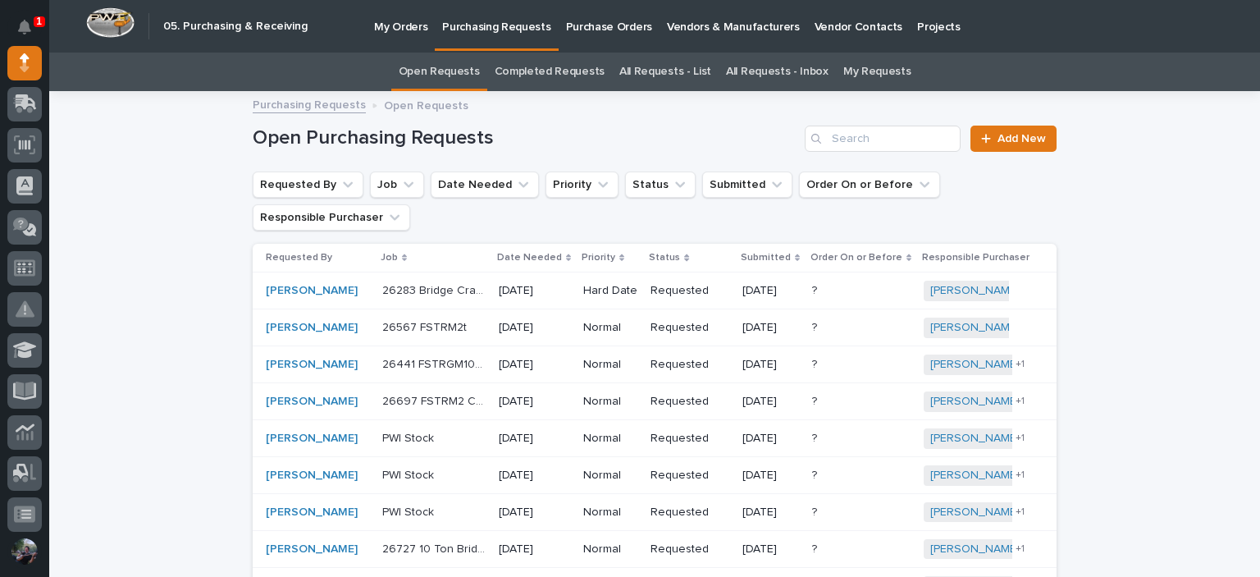
click at [377, 34] on p "My Orders" at bounding box center [400, 17] width 53 height 34
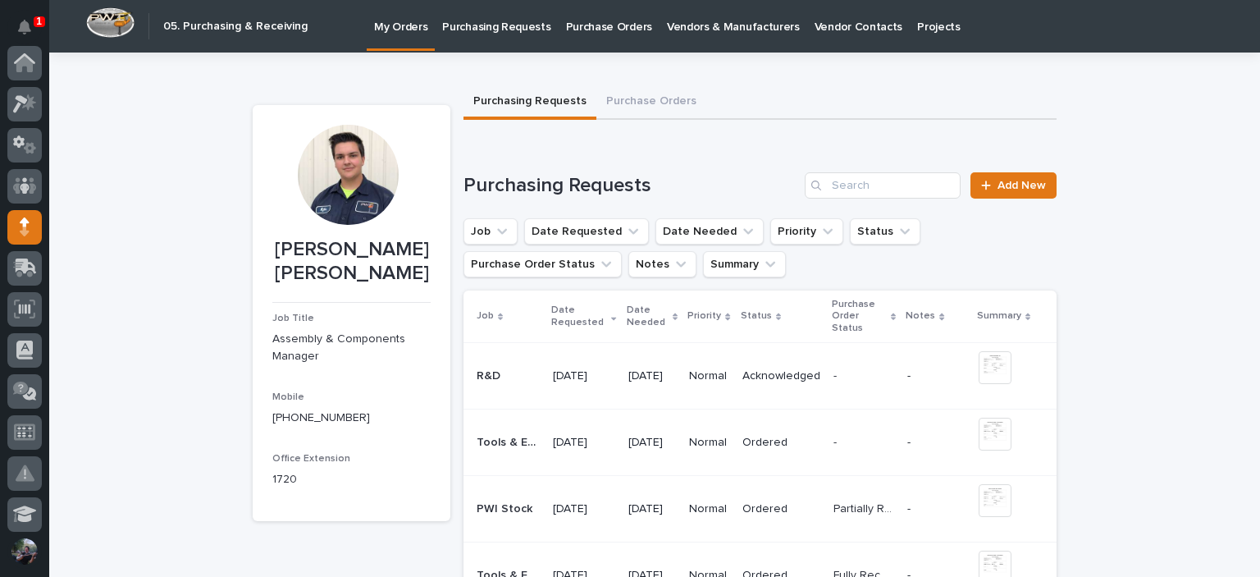
scroll to position [164, 0]
click at [586, 33] on p "Purchase Orders" at bounding box center [609, 17] width 86 height 34
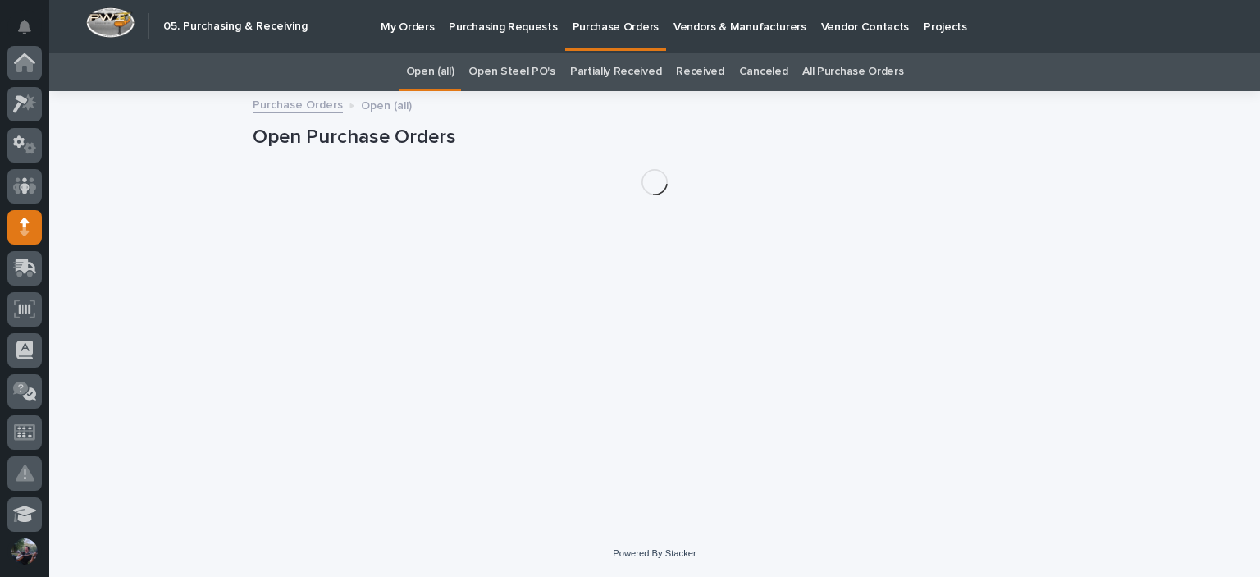
scroll to position [164, 0]
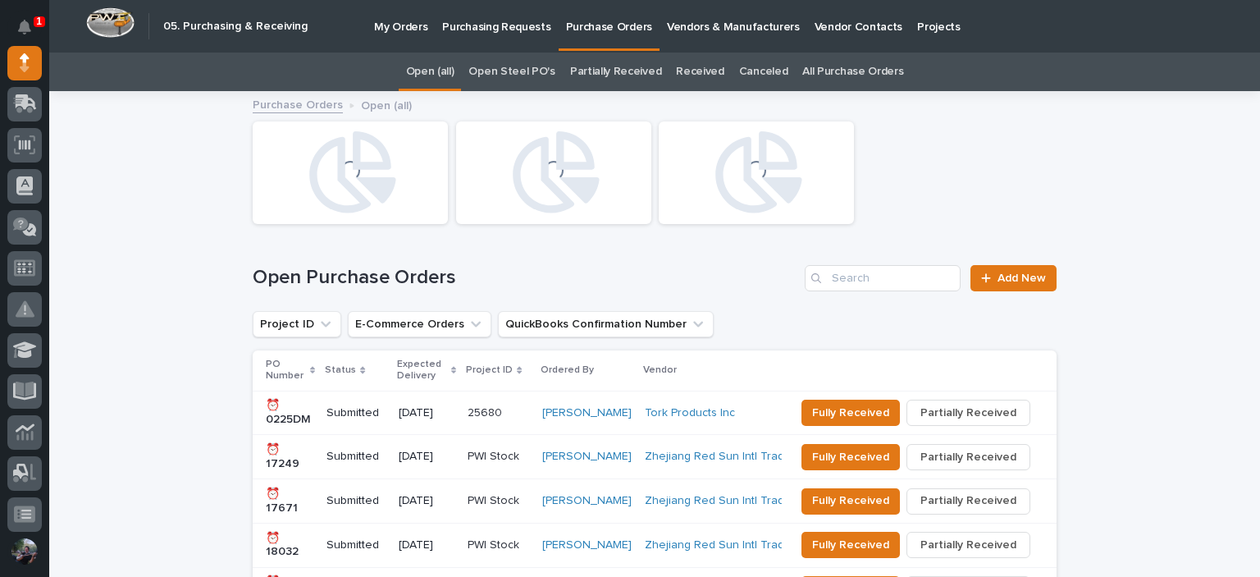
click at [813, 66] on link "All Purchase Orders" at bounding box center [852, 71] width 101 height 39
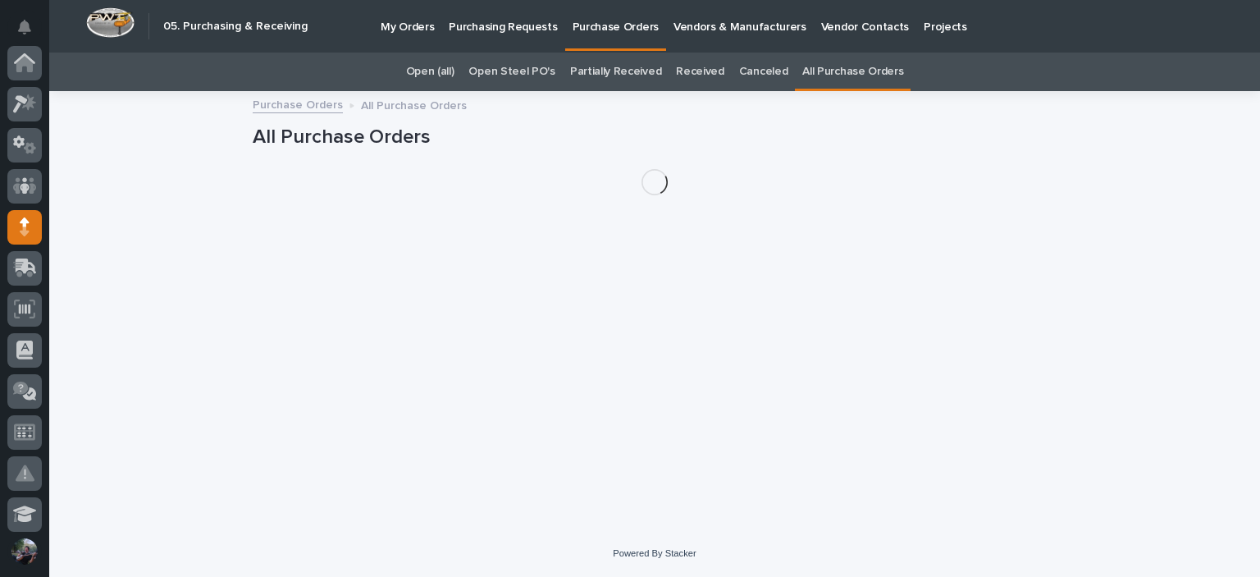
scroll to position [164, 0]
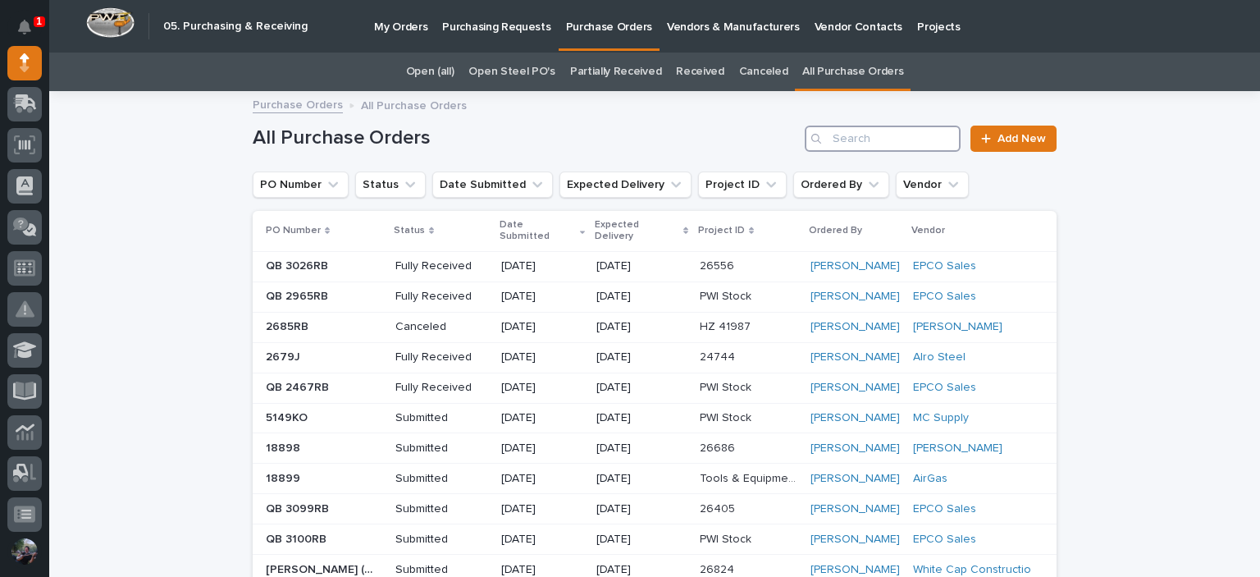
click at [882, 148] on input "Search" at bounding box center [883, 138] width 156 height 26
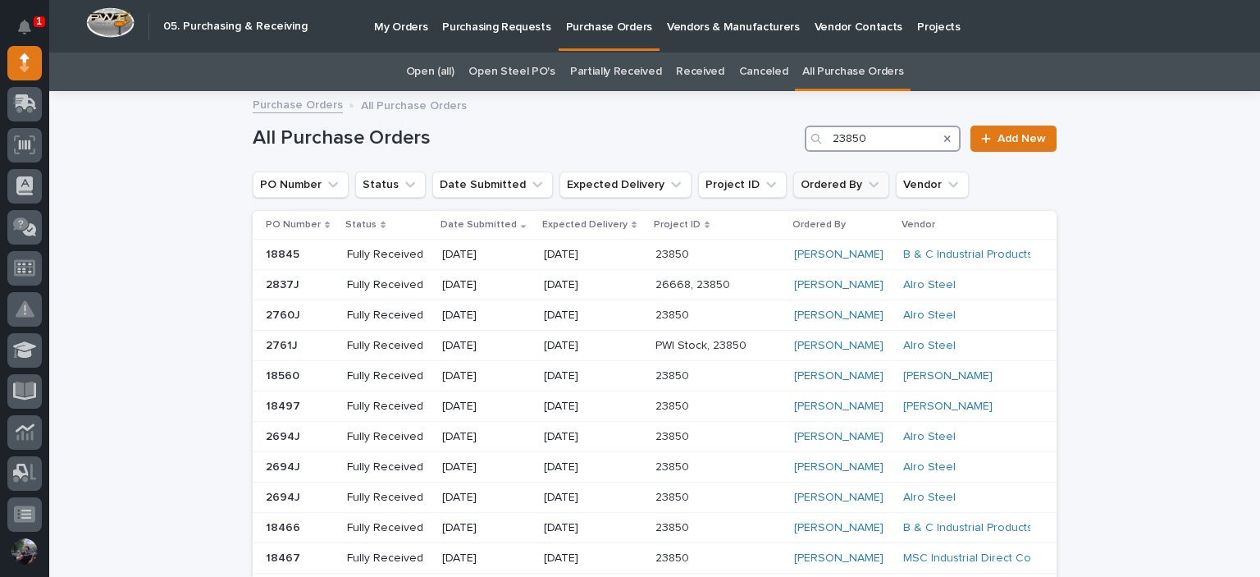
type input "23850"
click at [801, 183] on button "Ordered By" at bounding box center [841, 184] width 96 height 26
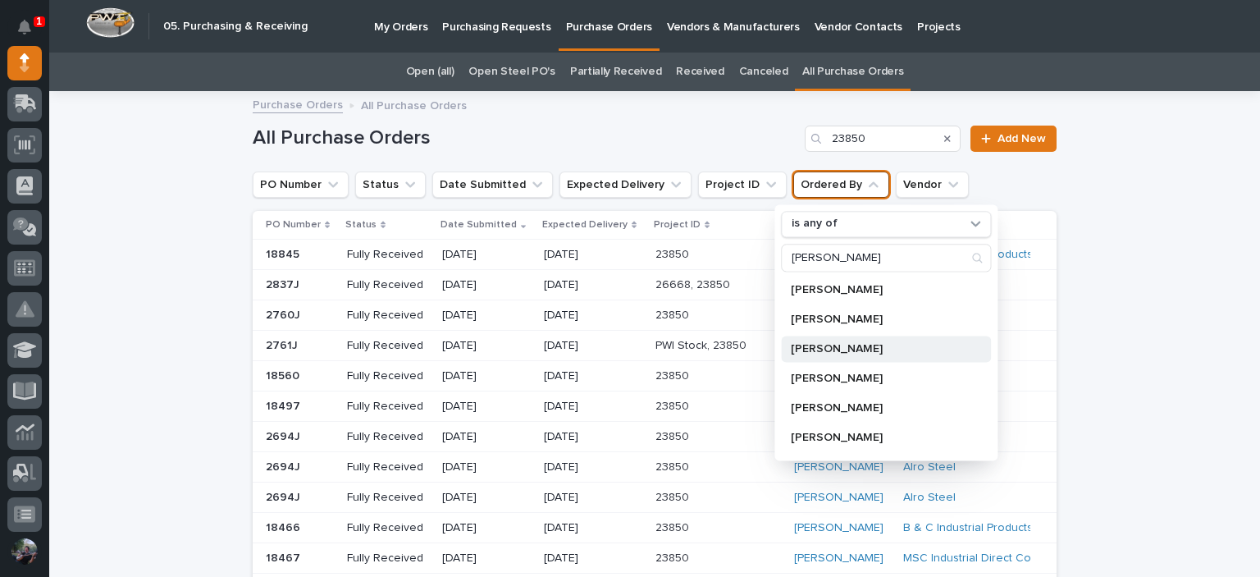
type input "john"
click at [851, 350] on p "John Lunsford" at bounding box center [878, 348] width 174 height 11
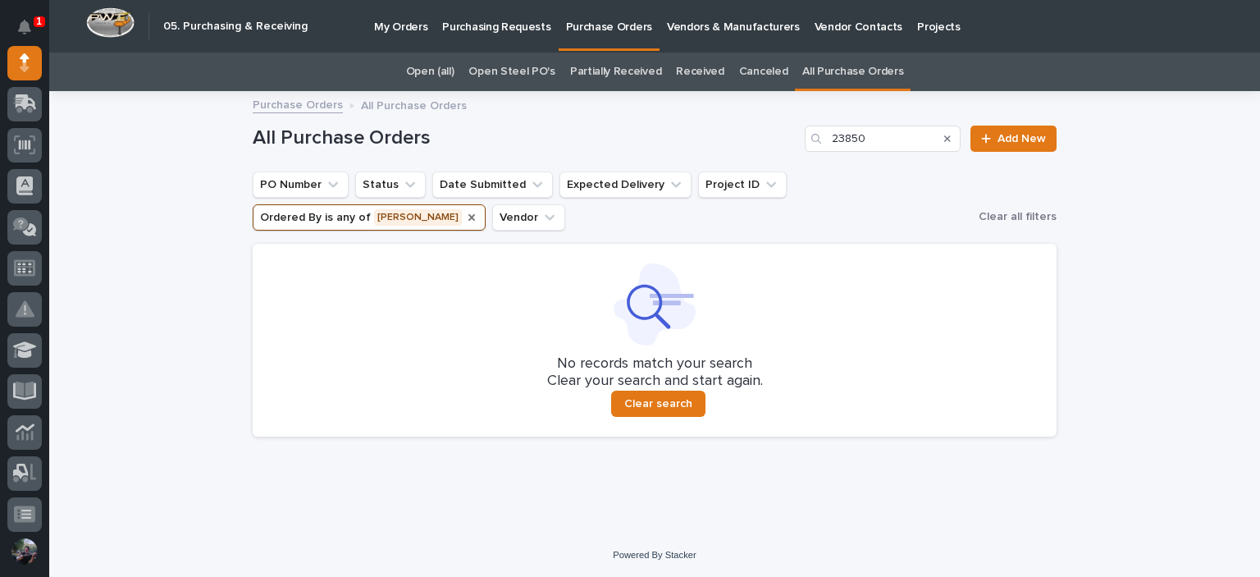
click at [465, 212] on icon "Ordered By" at bounding box center [471, 217] width 13 height 13
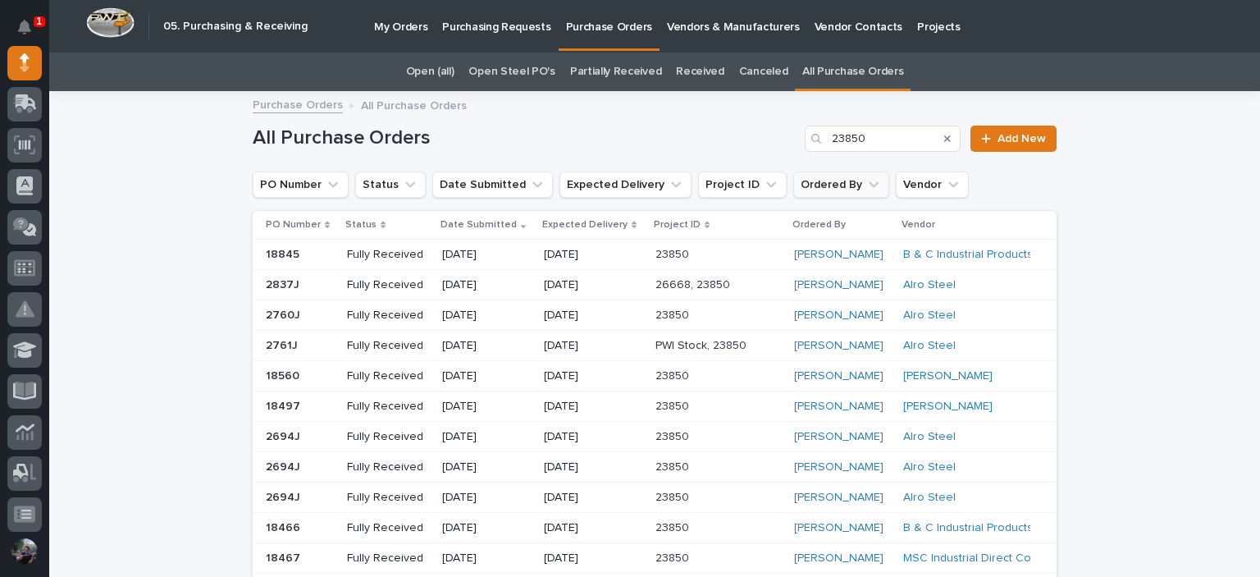
click at [865, 181] on icon "Ordered By" at bounding box center [873, 184] width 16 height 16
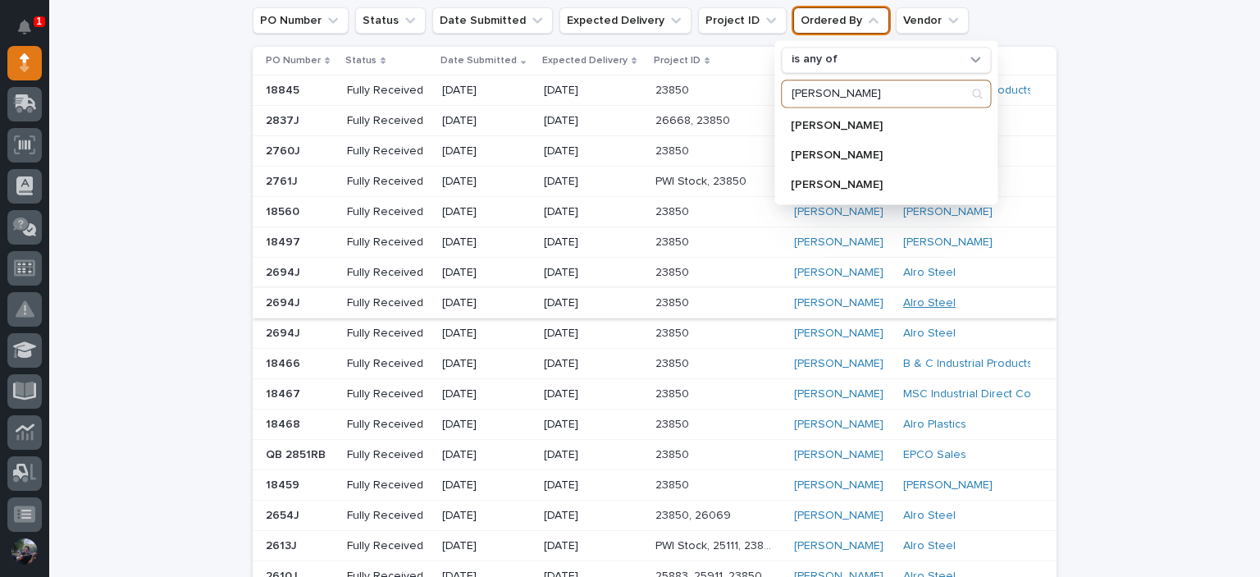
scroll to position [54, 0]
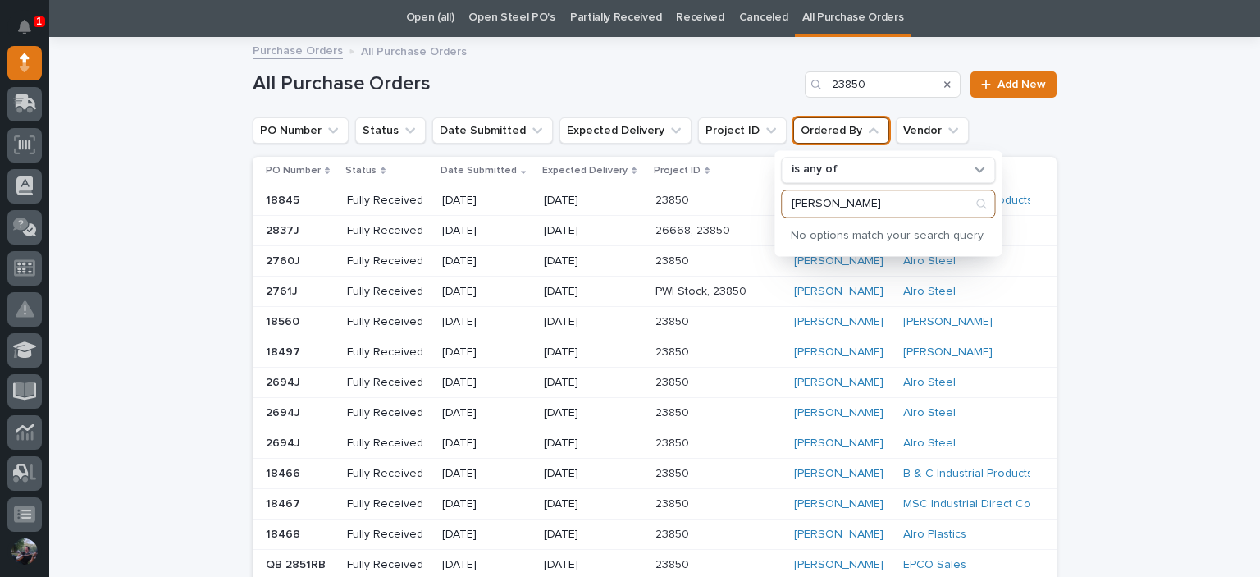
type input "paul hel"
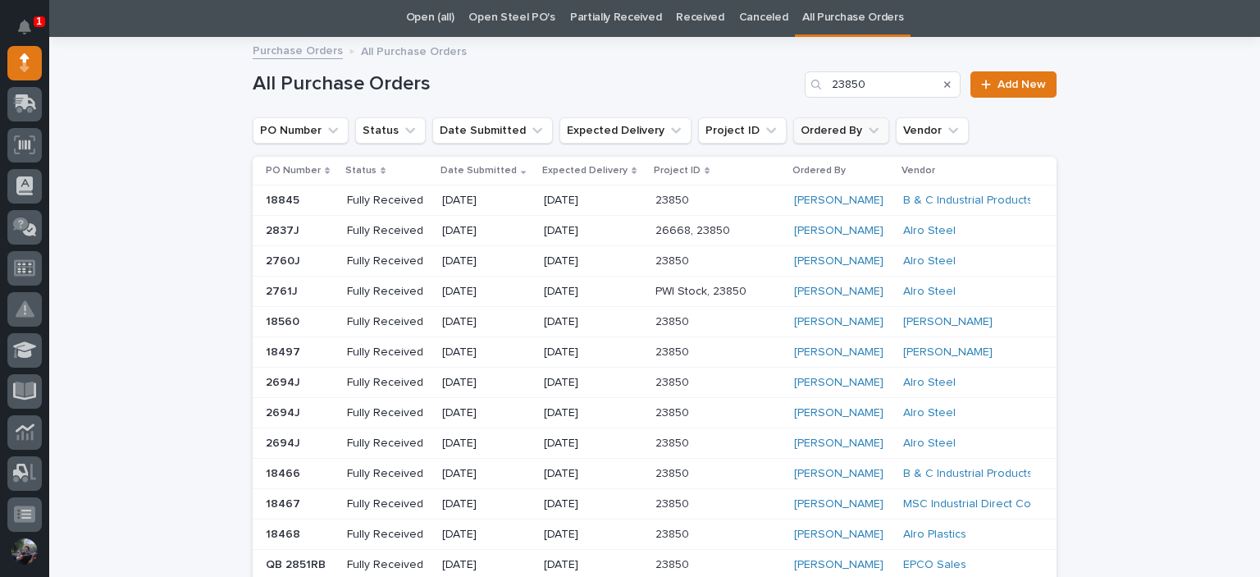
click at [846, 120] on button "Ordered By" at bounding box center [841, 130] width 96 height 26
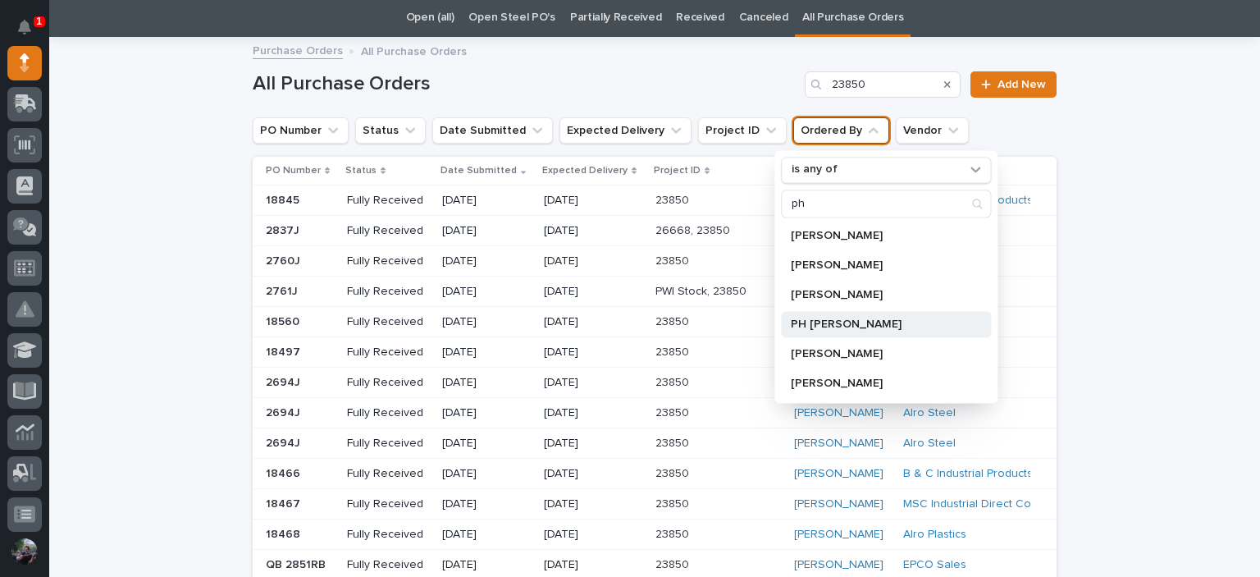
type input "ph"
click at [840, 328] on p "PH Helmuth" at bounding box center [878, 323] width 174 height 11
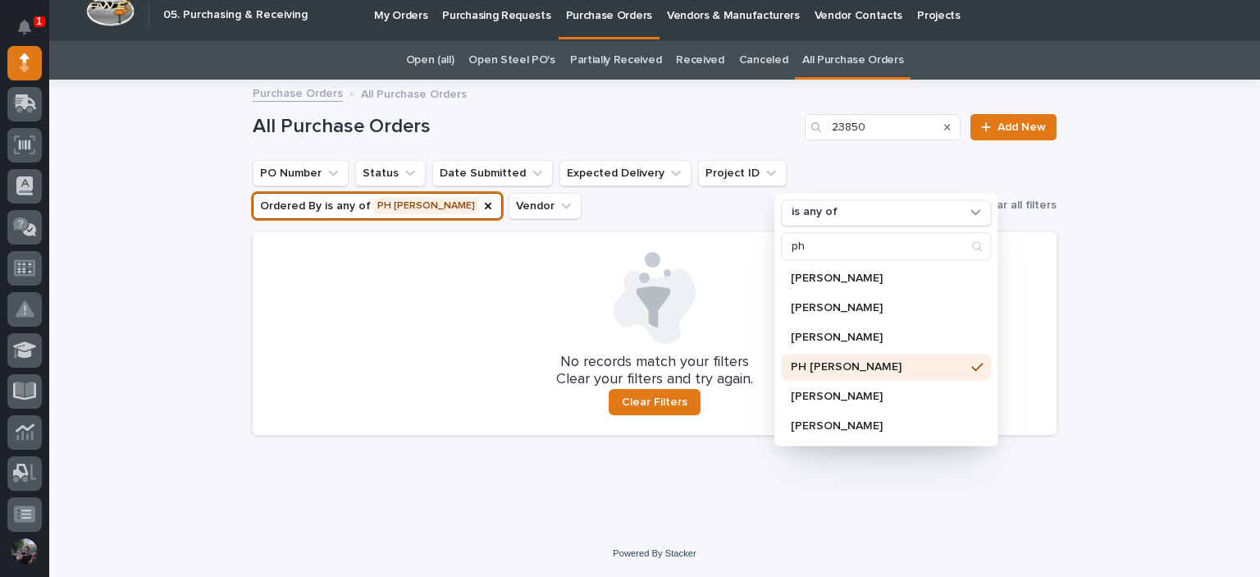
scroll to position [2, 0]
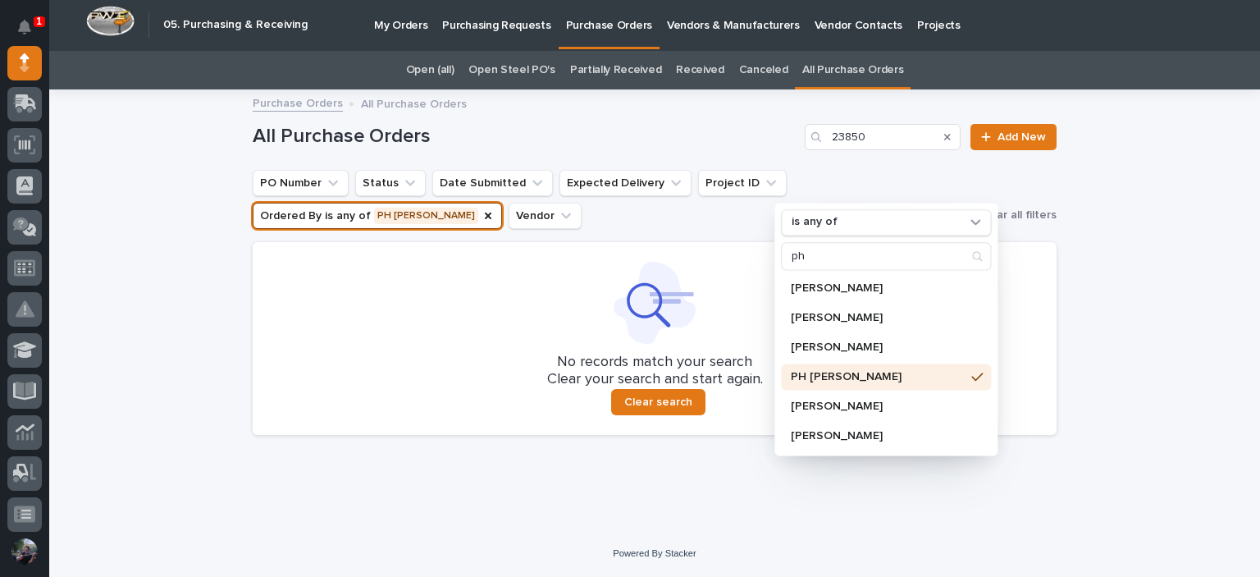
click at [1154, 281] on div "Loading... Saving… Loading... Saving… All Purchase Orders 23850 Add New PO Numb…" at bounding box center [654, 310] width 1211 height 439
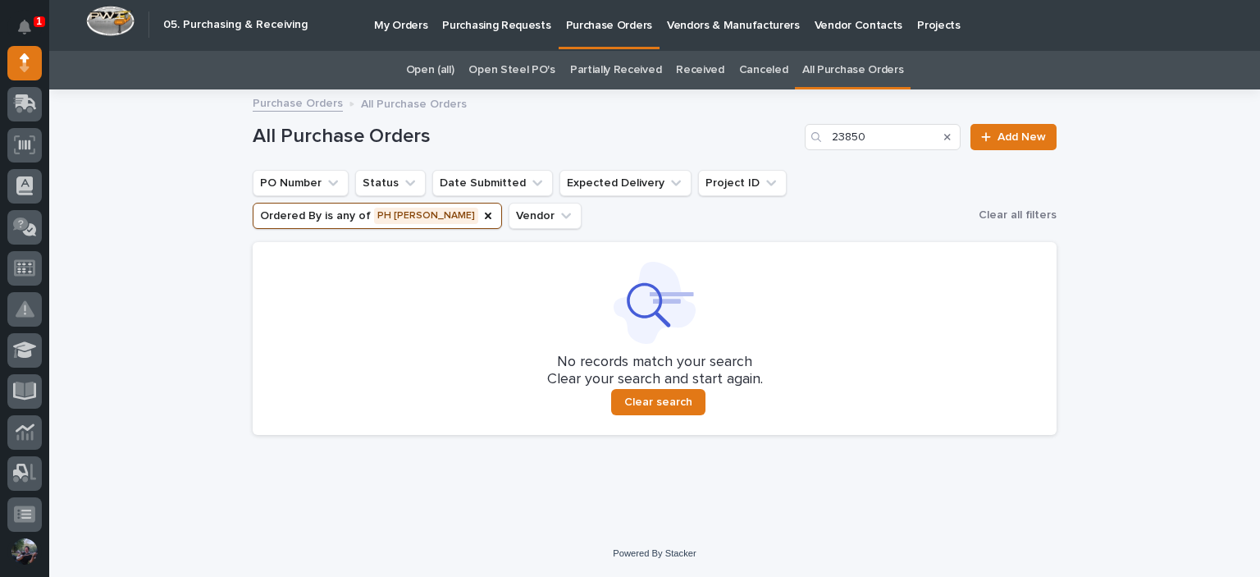
click at [525, 83] on link "Open Steel PO's" at bounding box center [511, 70] width 86 height 39
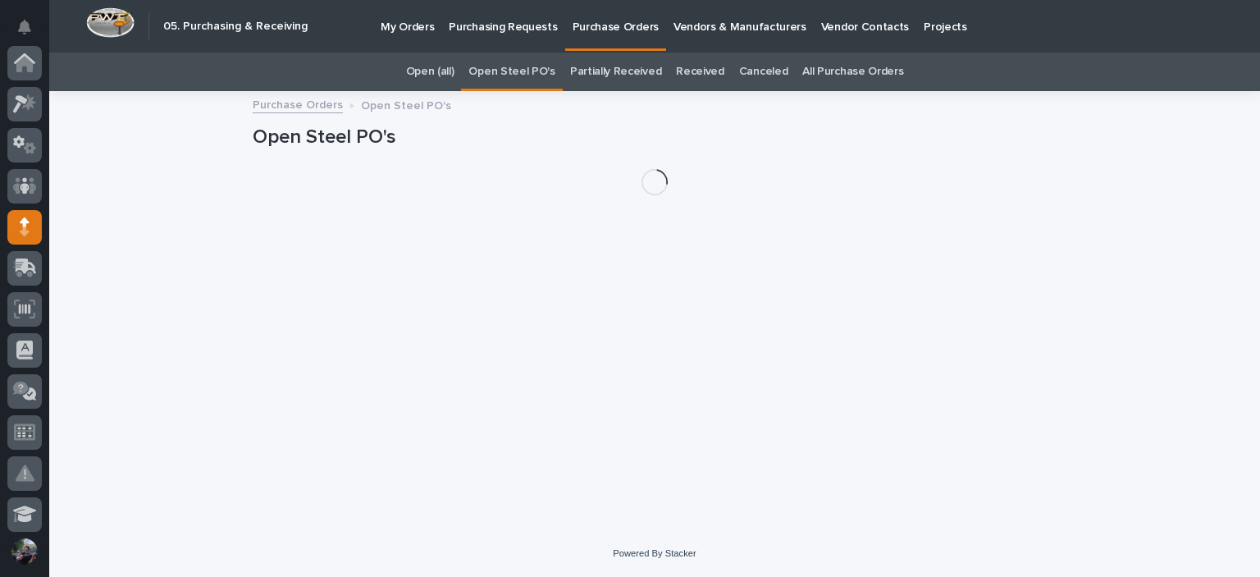
scroll to position [164, 0]
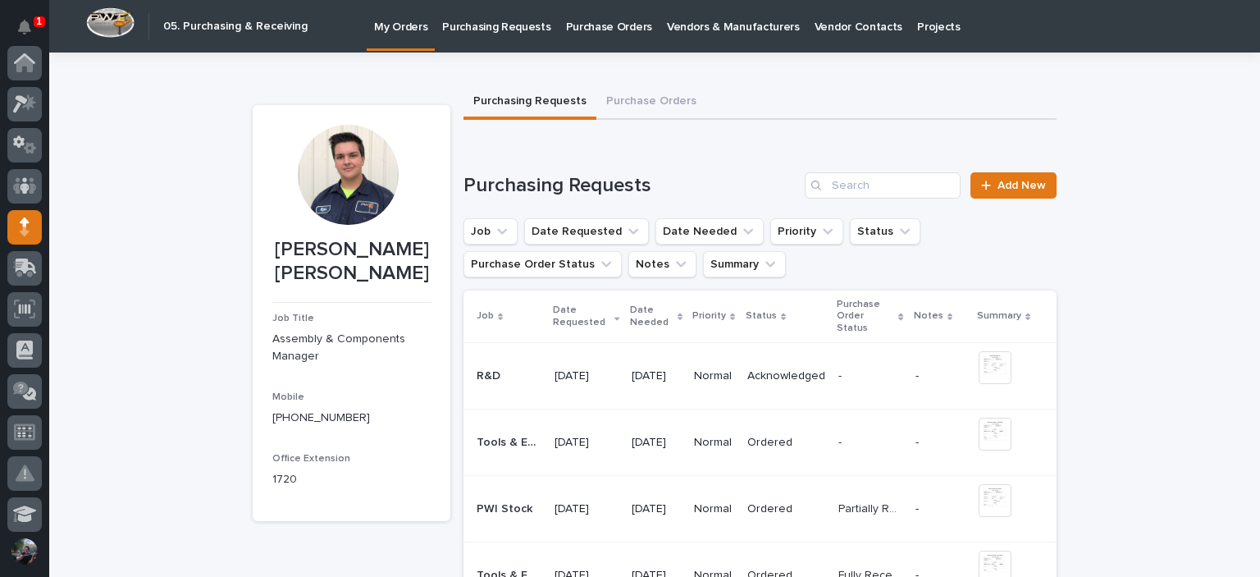
scroll to position [164, 0]
click at [27, 9] on div "1" at bounding box center [29, 26] width 16 height 39
click at [30, 26] on icon "Notifications" at bounding box center [24, 27] width 13 height 15
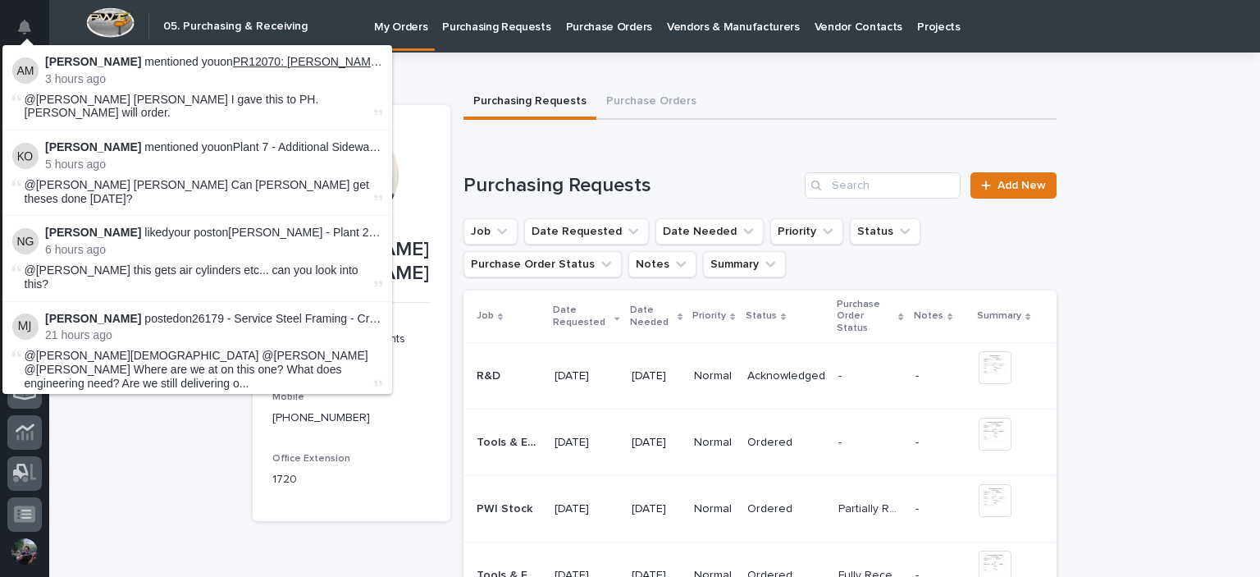
click at [250, 60] on link "PR12070: Kyle Dean Miller - Tools & Equipment" at bounding box center [409, 61] width 352 height 13
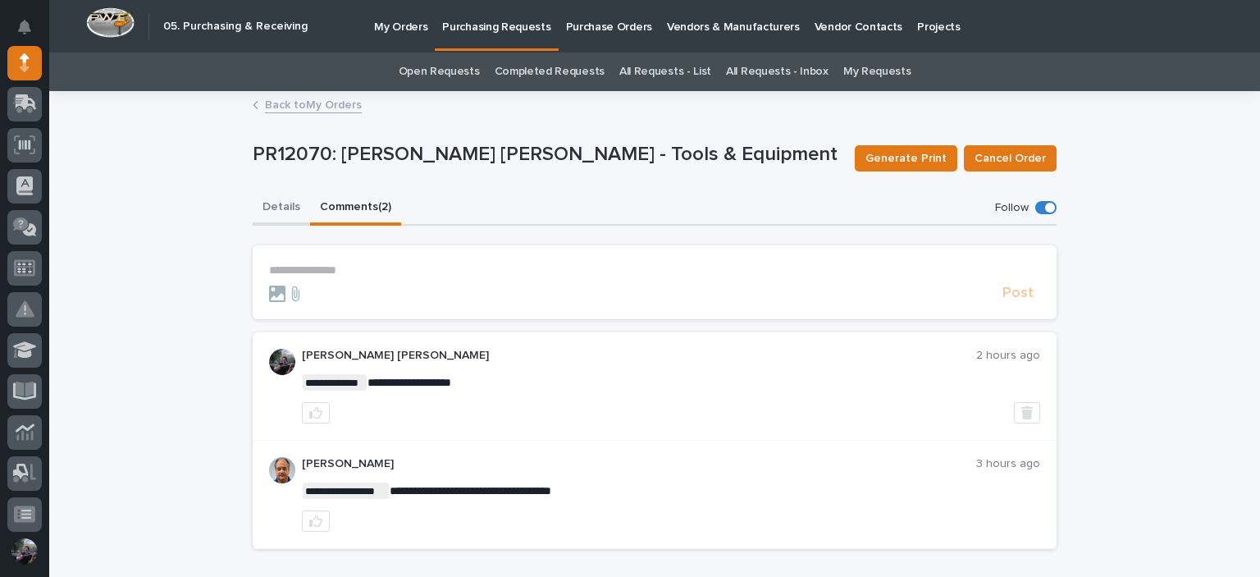
click at [275, 210] on button "Details" at bounding box center [281, 208] width 57 height 34
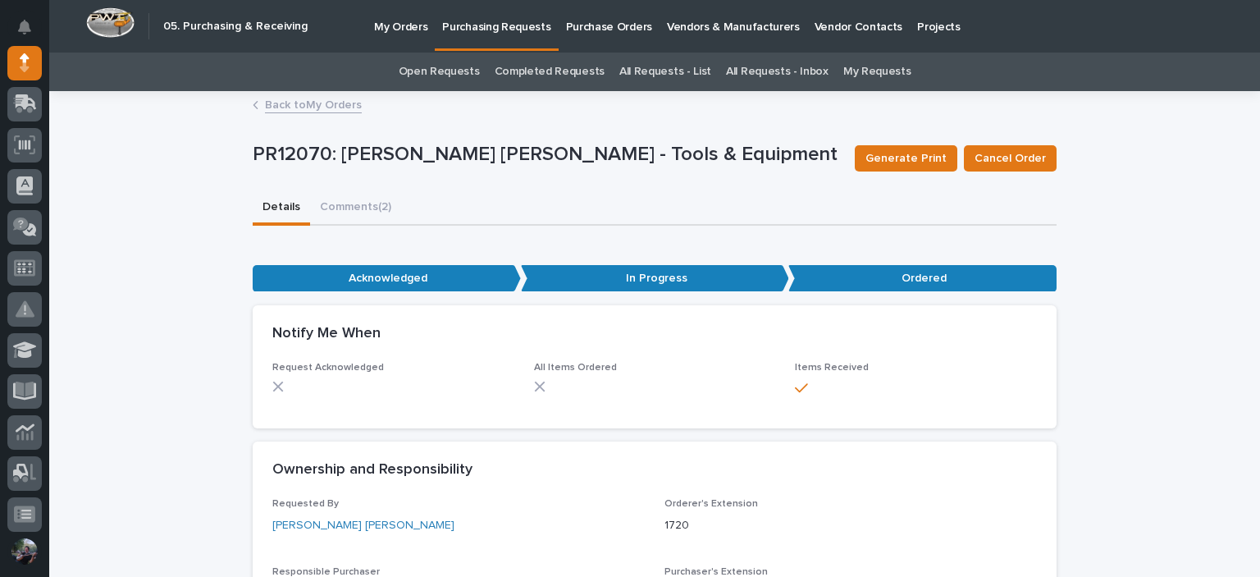
click at [294, 108] on link "Back to My Orders" at bounding box center [313, 103] width 97 height 19
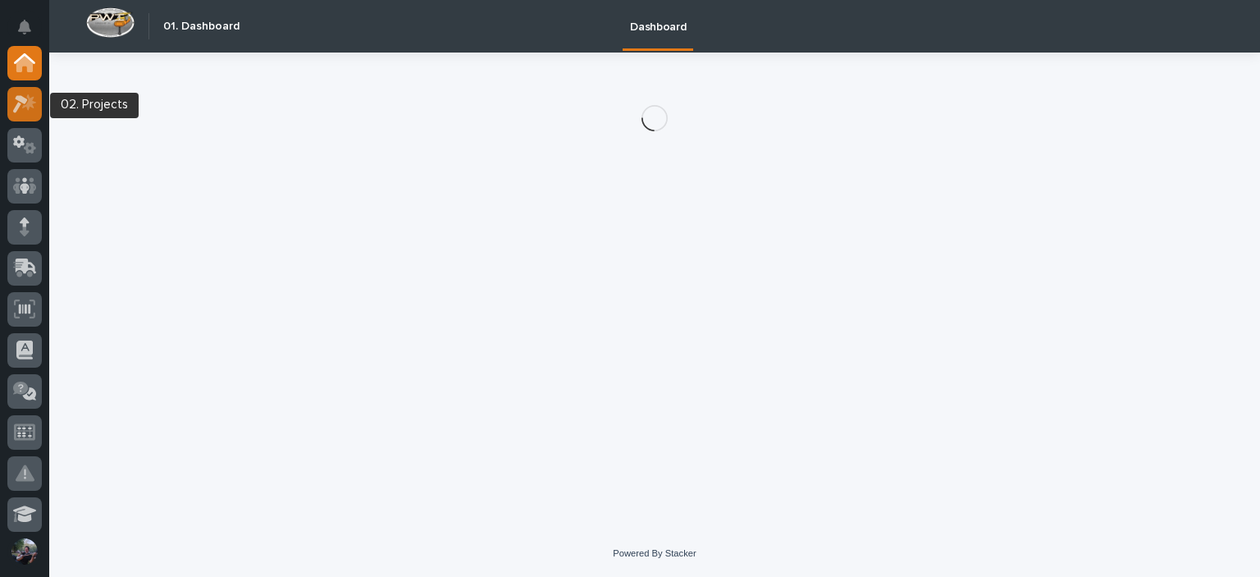
click at [25, 103] on icon at bounding box center [20, 104] width 15 height 18
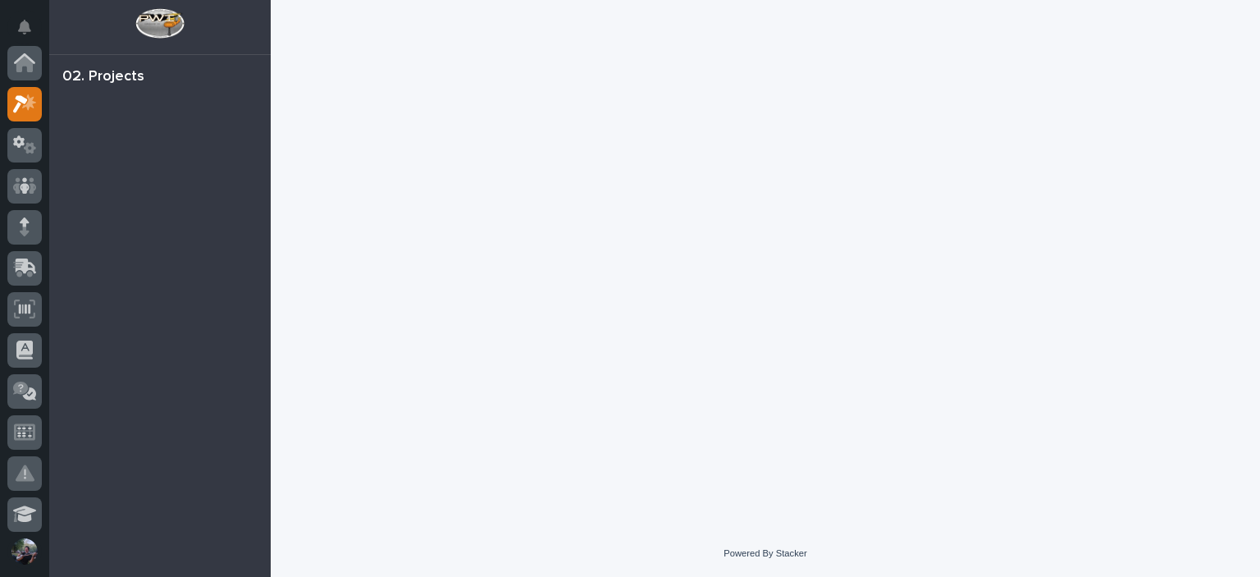
scroll to position [41, 0]
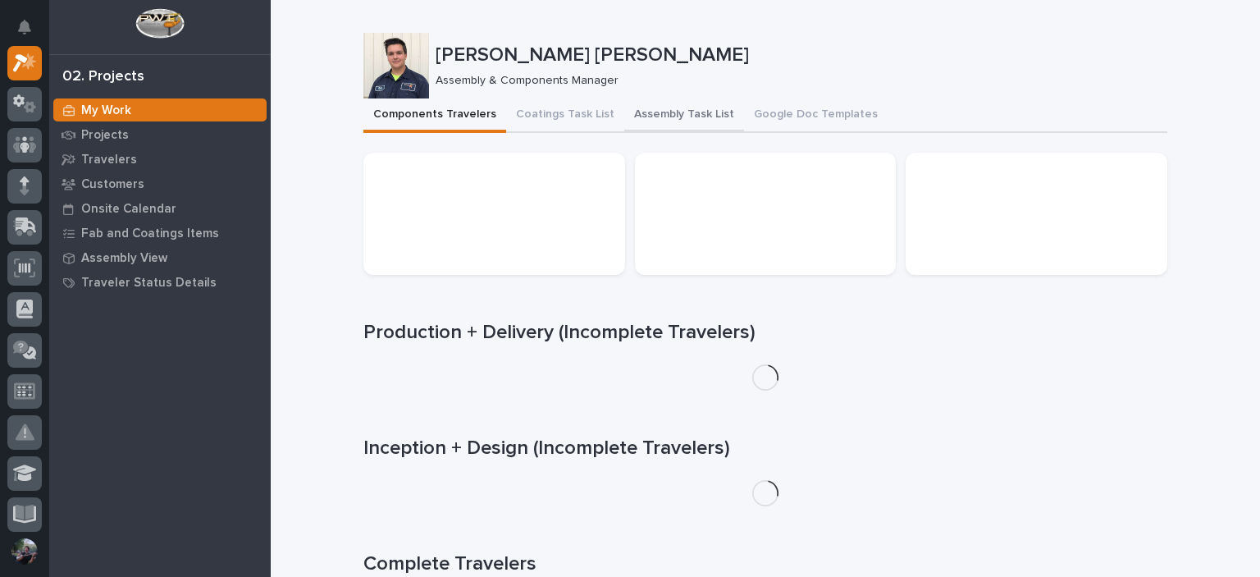
click at [651, 120] on button "Assembly Task List" at bounding box center [684, 115] width 120 height 34
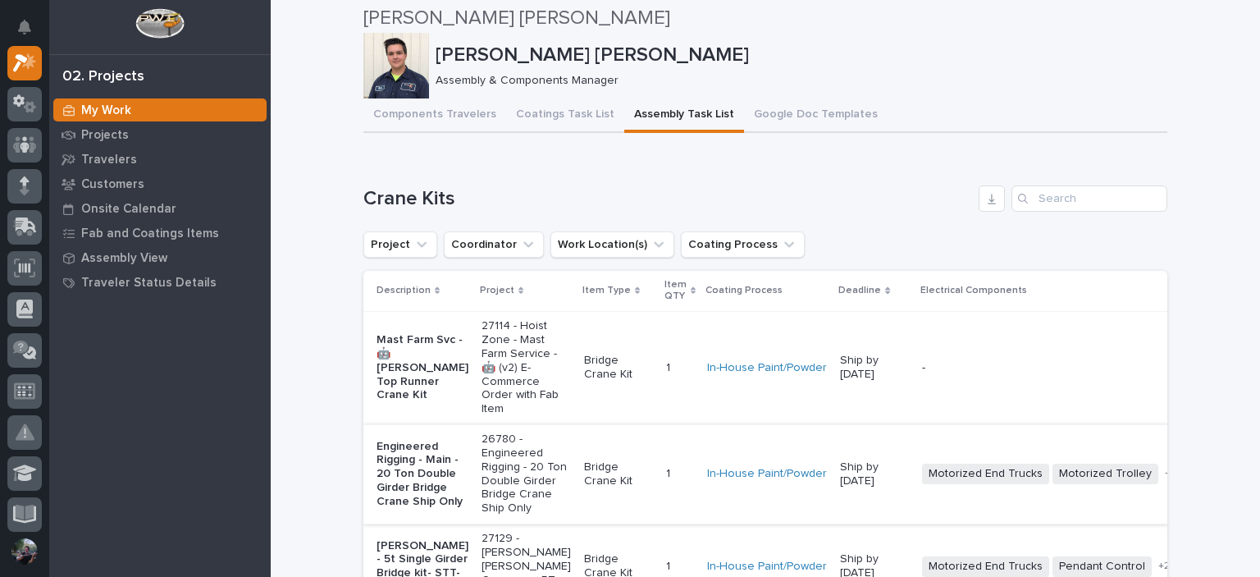
scroll to position [382, 0]
